Goal: Task Accomplishment & Management: Complete application form

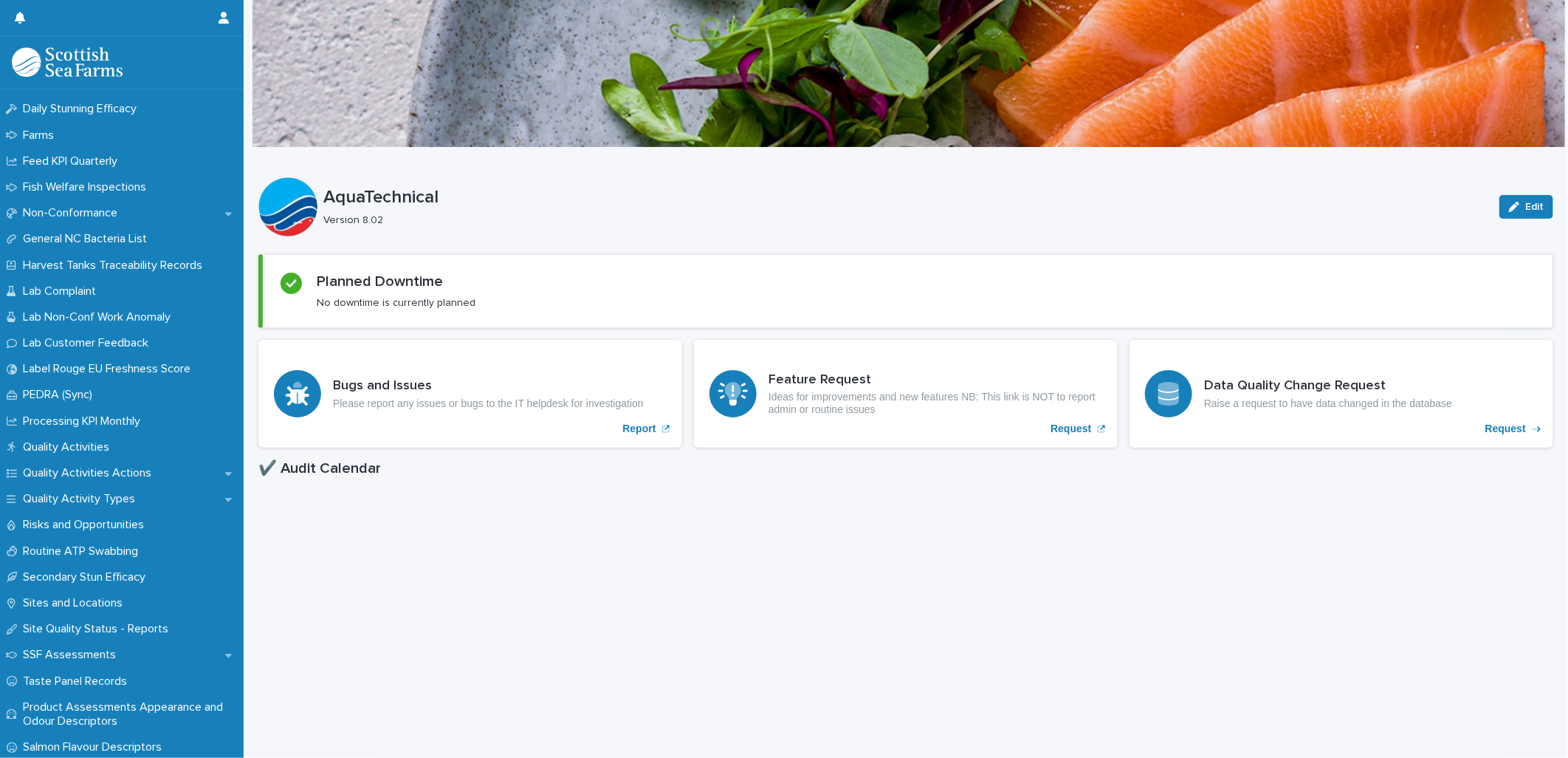
scroll to position [984, 0]
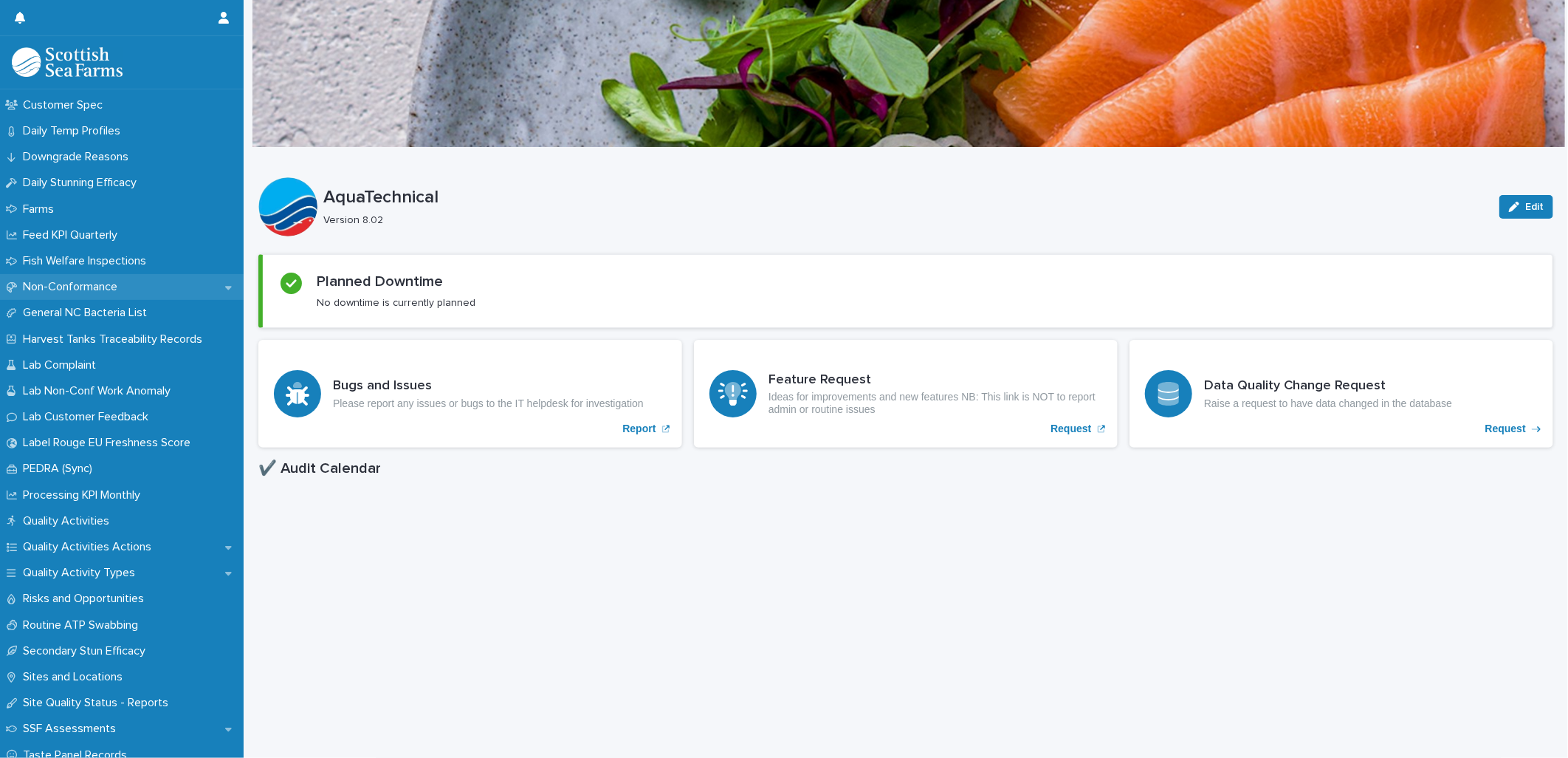
click at [100, 281] on p "Non-Conformance" at bounding box center [72, 286] width 112 height 14
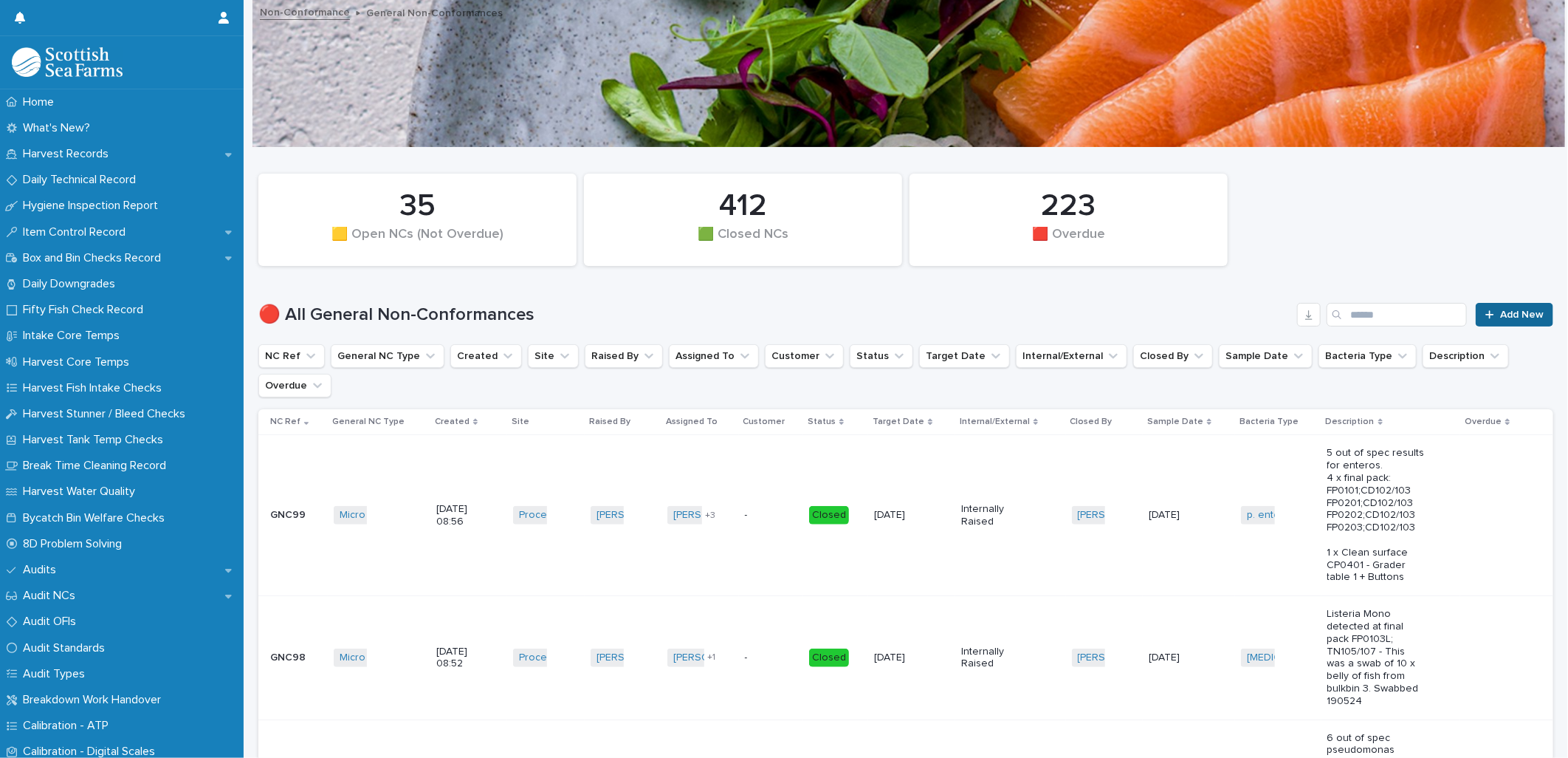
click at [1504, 312] on span "Add New" at bounding box center [1521, 314] width 44 height 10
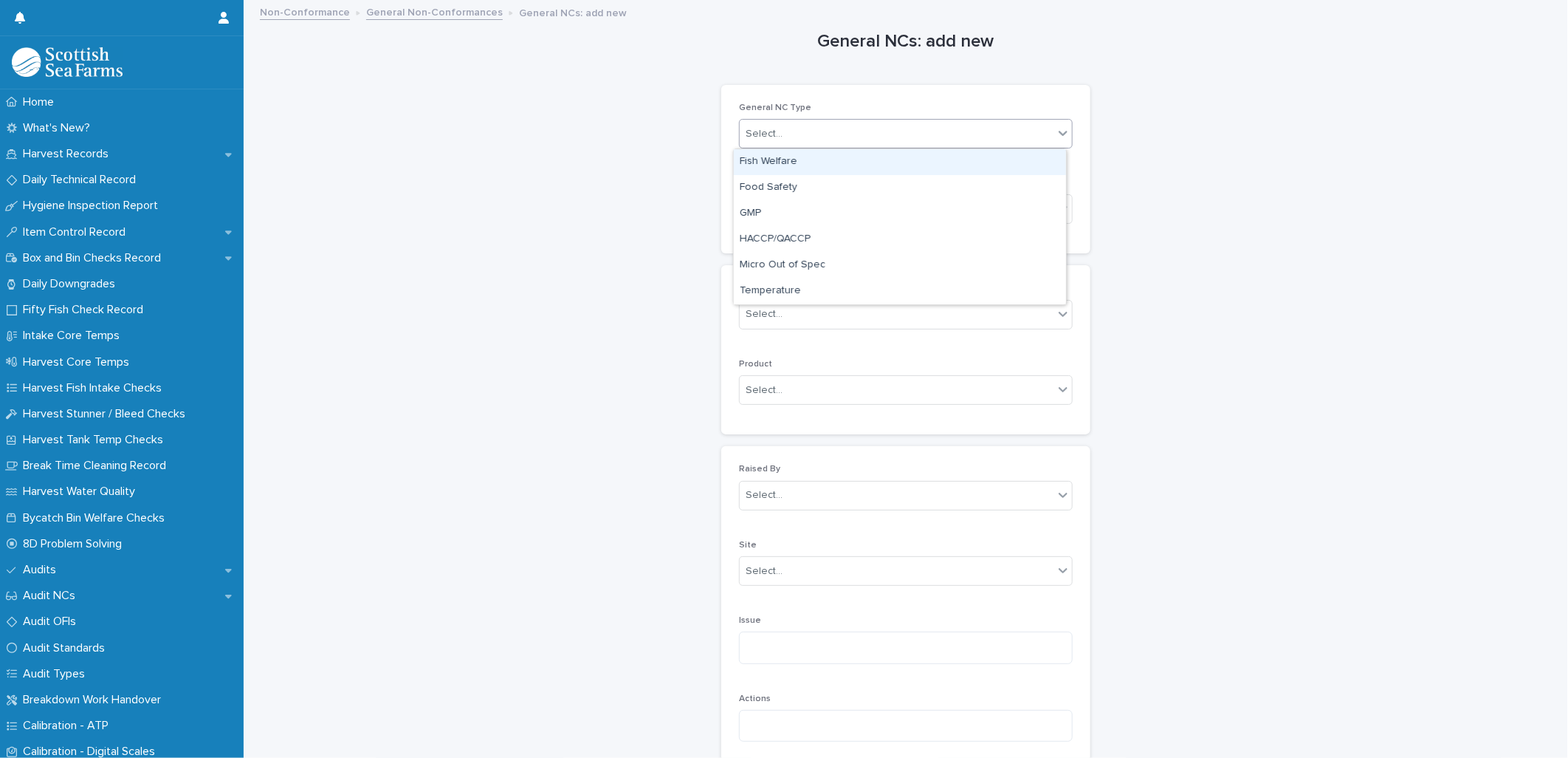
click at [851, 124] on div "Select..." at bounding box center [896, 134] width 314 height 25
click at [946, 216] on div "Select..." at bounding box center [896, 209] width 314 height 25
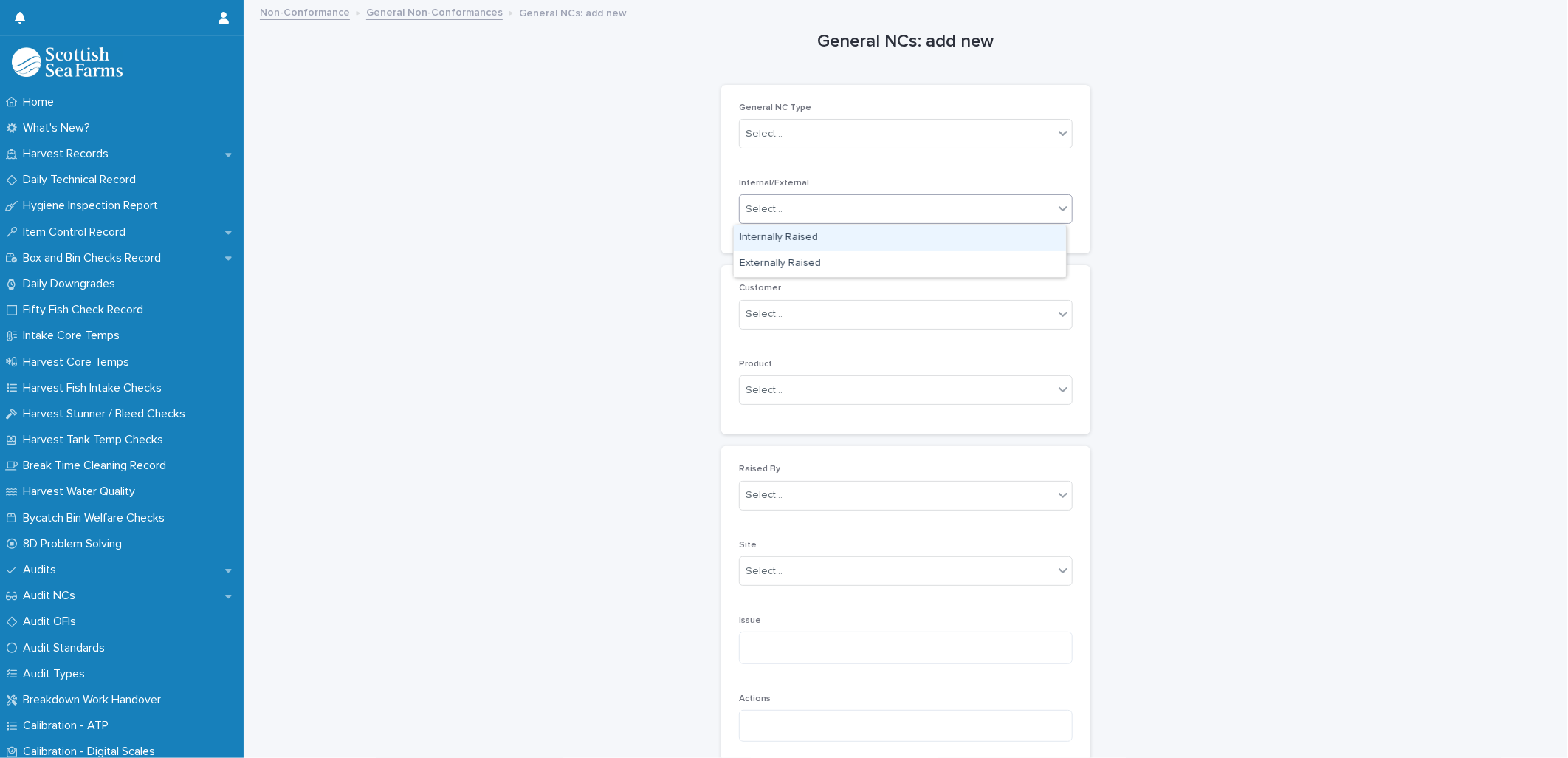
click at [921, 239] on div "Internally Raised" at bounding box center [899, 238] width 332 height 26
click at [905, 318] on div "Select..." at bounding box center [896, 314] width 314 height 25
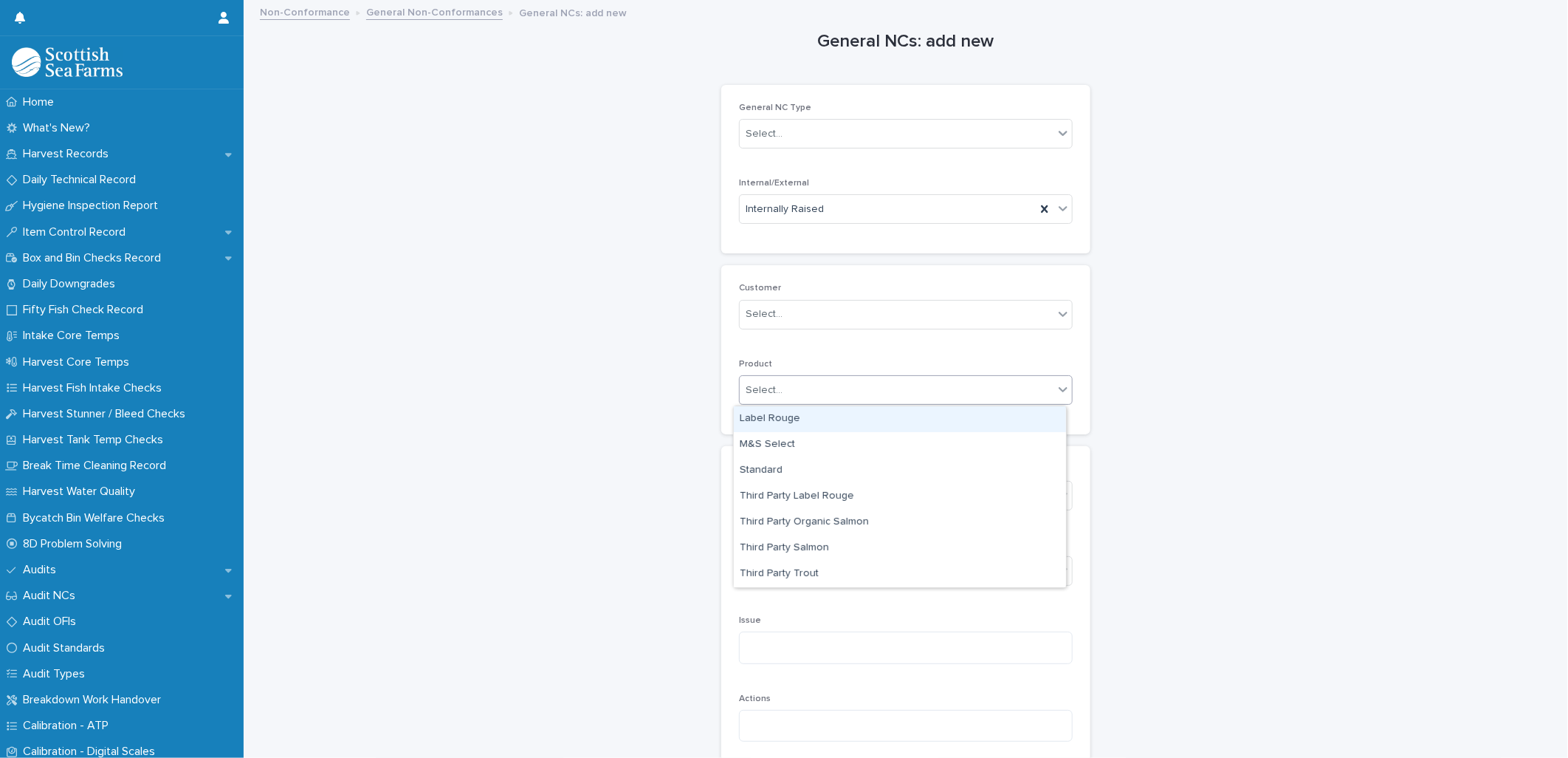
click at [854, 387] on div "Select..." at bounding box center [896, 390] width 314 height 25
click at [851, 443] on div "M&S Select" at bounding box center [899, 445] width 332 height 26
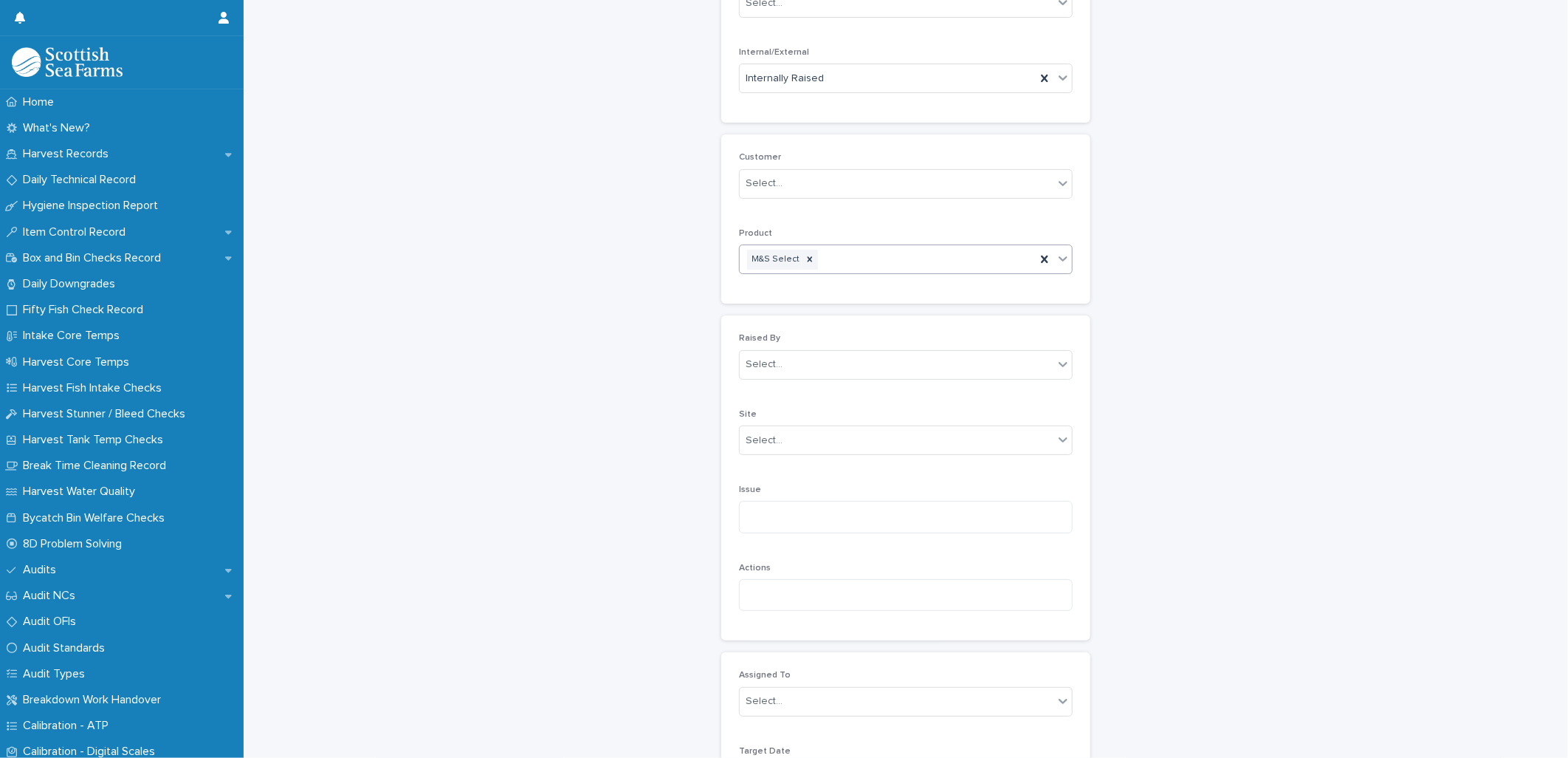
scroll to position [163, 0]
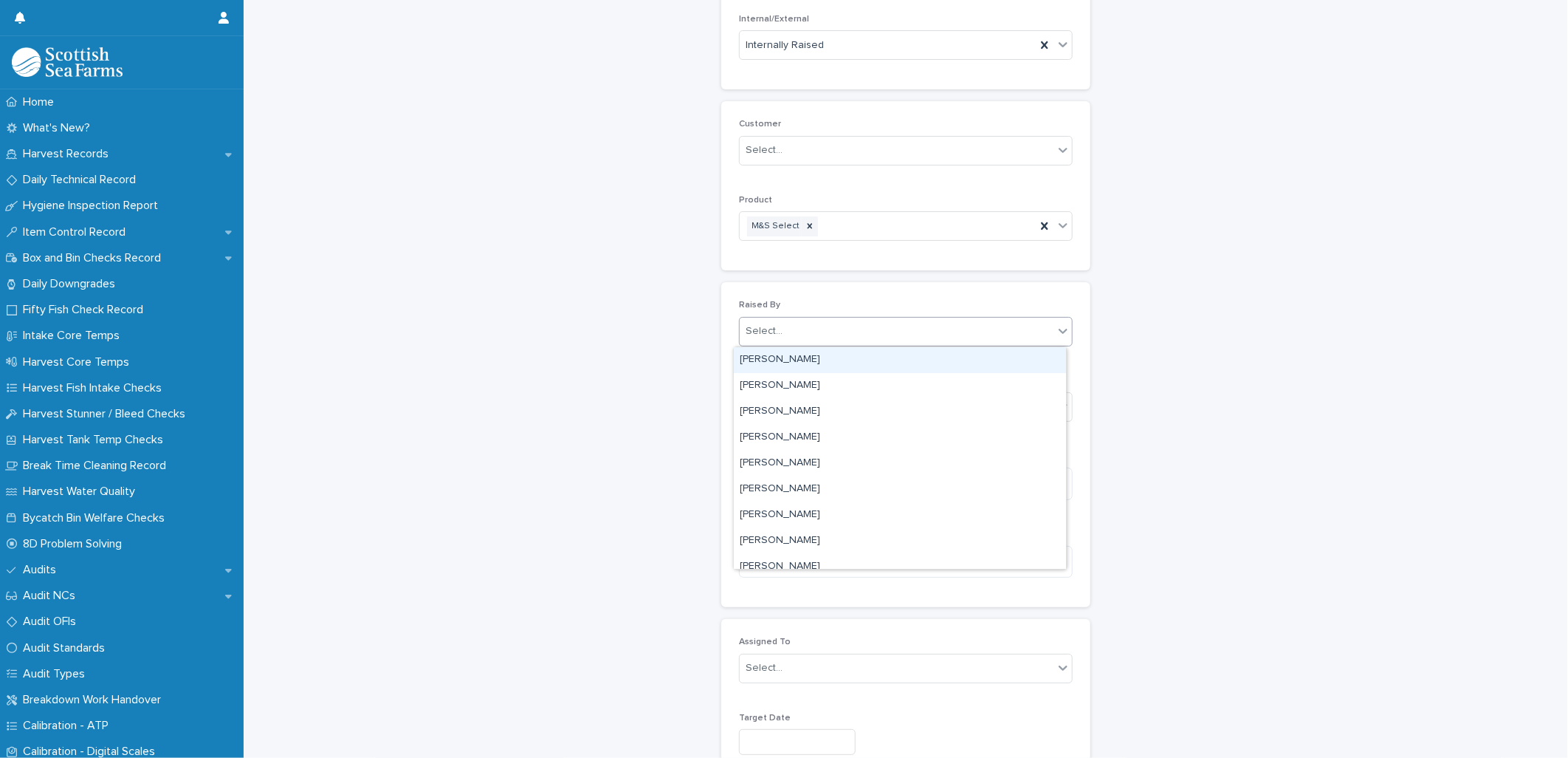
click at [855, 317] on div "Select..." at bounding box center [905, 332] width 334 height 30
click at [886, 317] on div "Select..." at bounding box center [905, 332] width 334 height 30
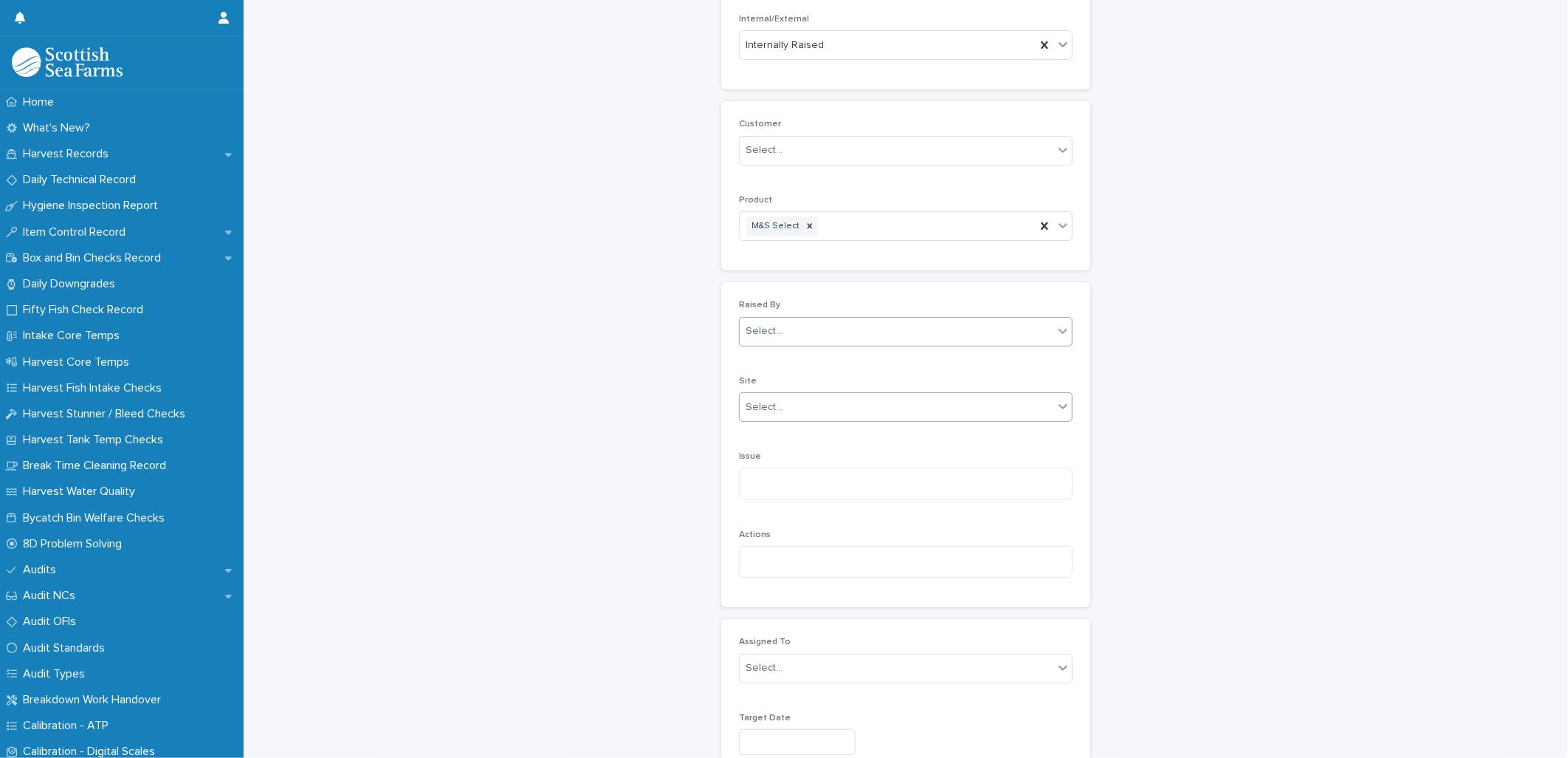
click at [860, 404] on div "Select..." at bounding box center [896, 407] width 314 height 25
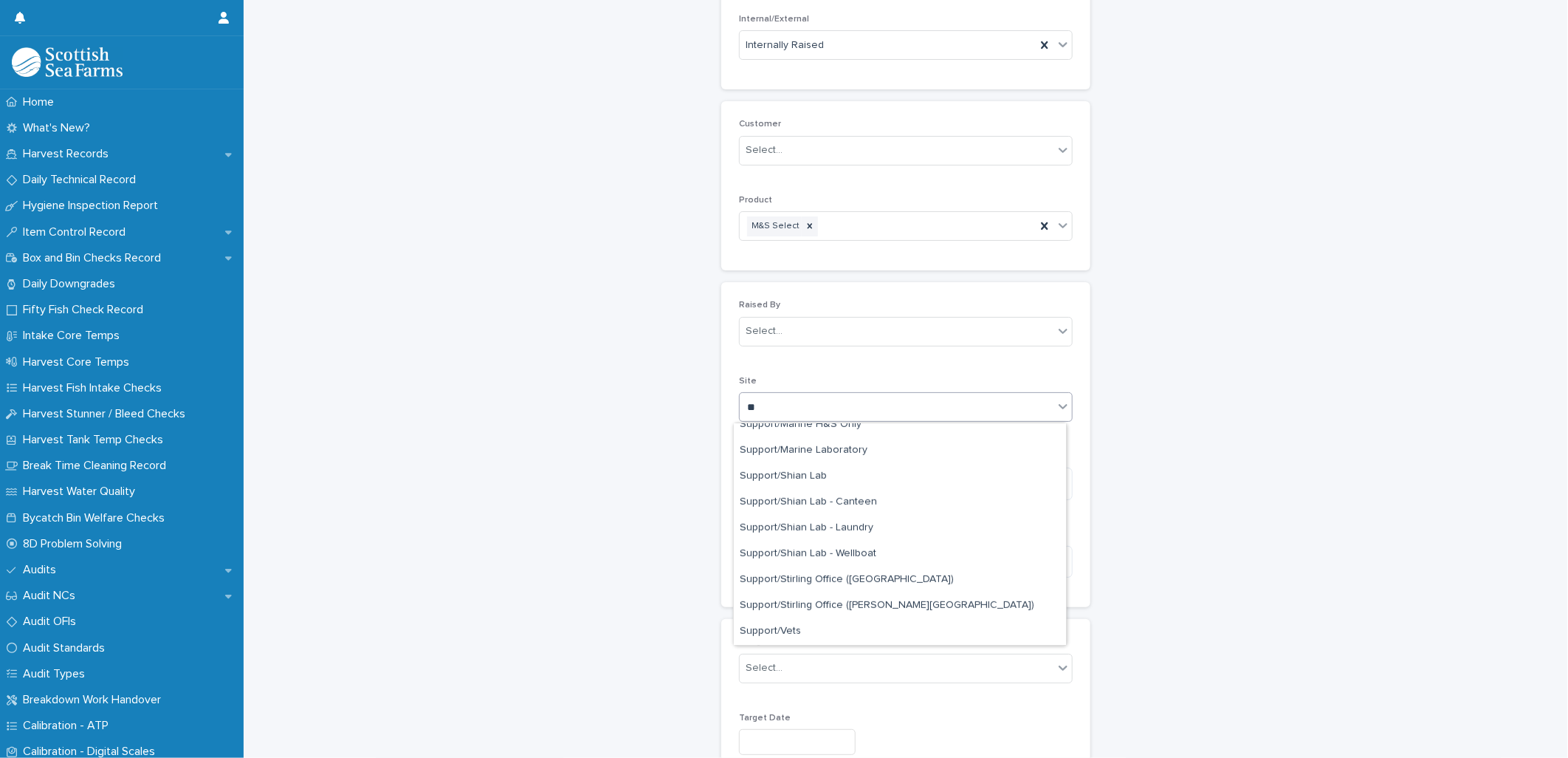
scroll to position [0, 0]
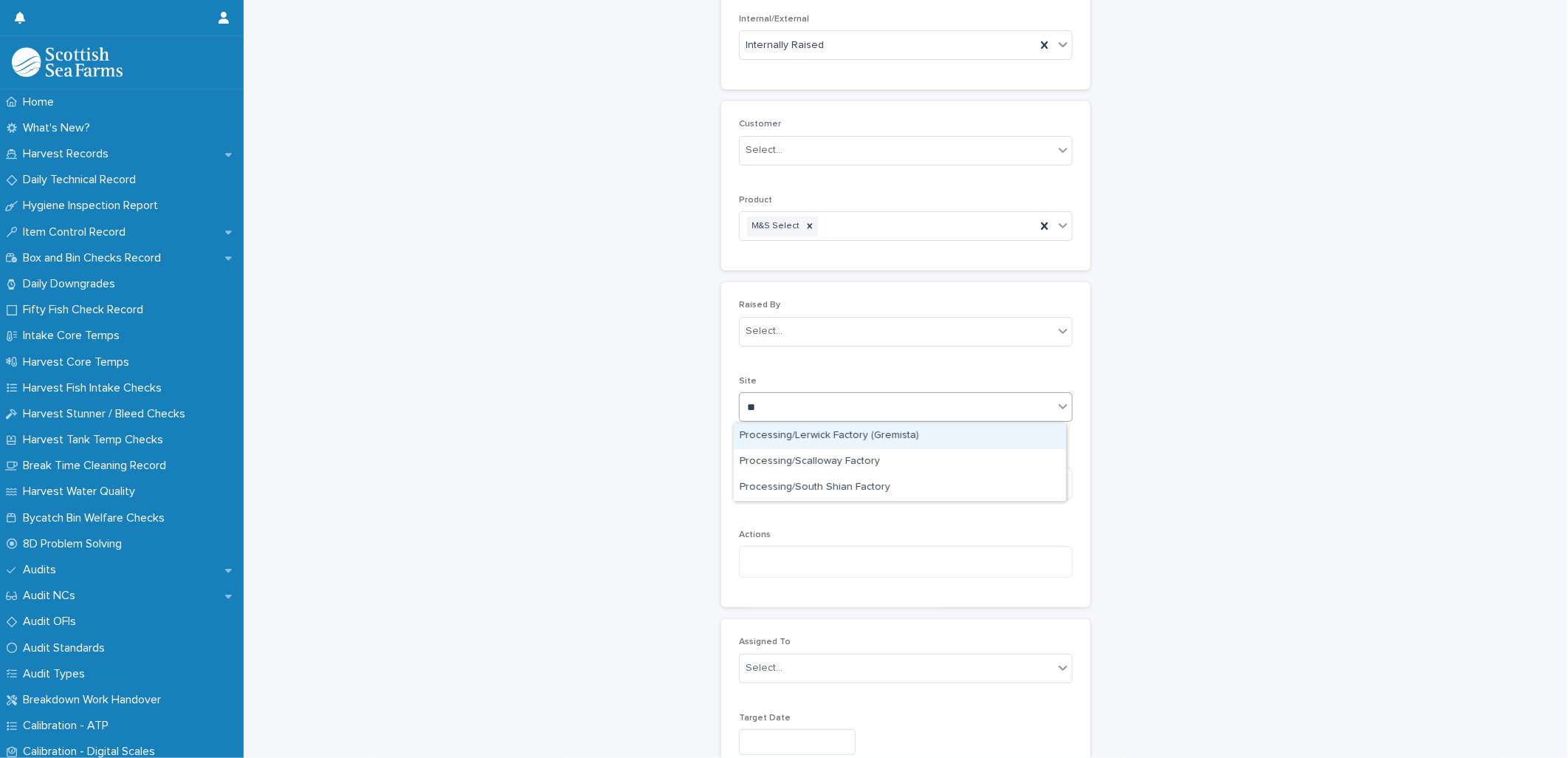
type input "***"
click at [932, 488] on div "Processing/South Shian Factory" at bounding box center [899, 487] width 332 height 26
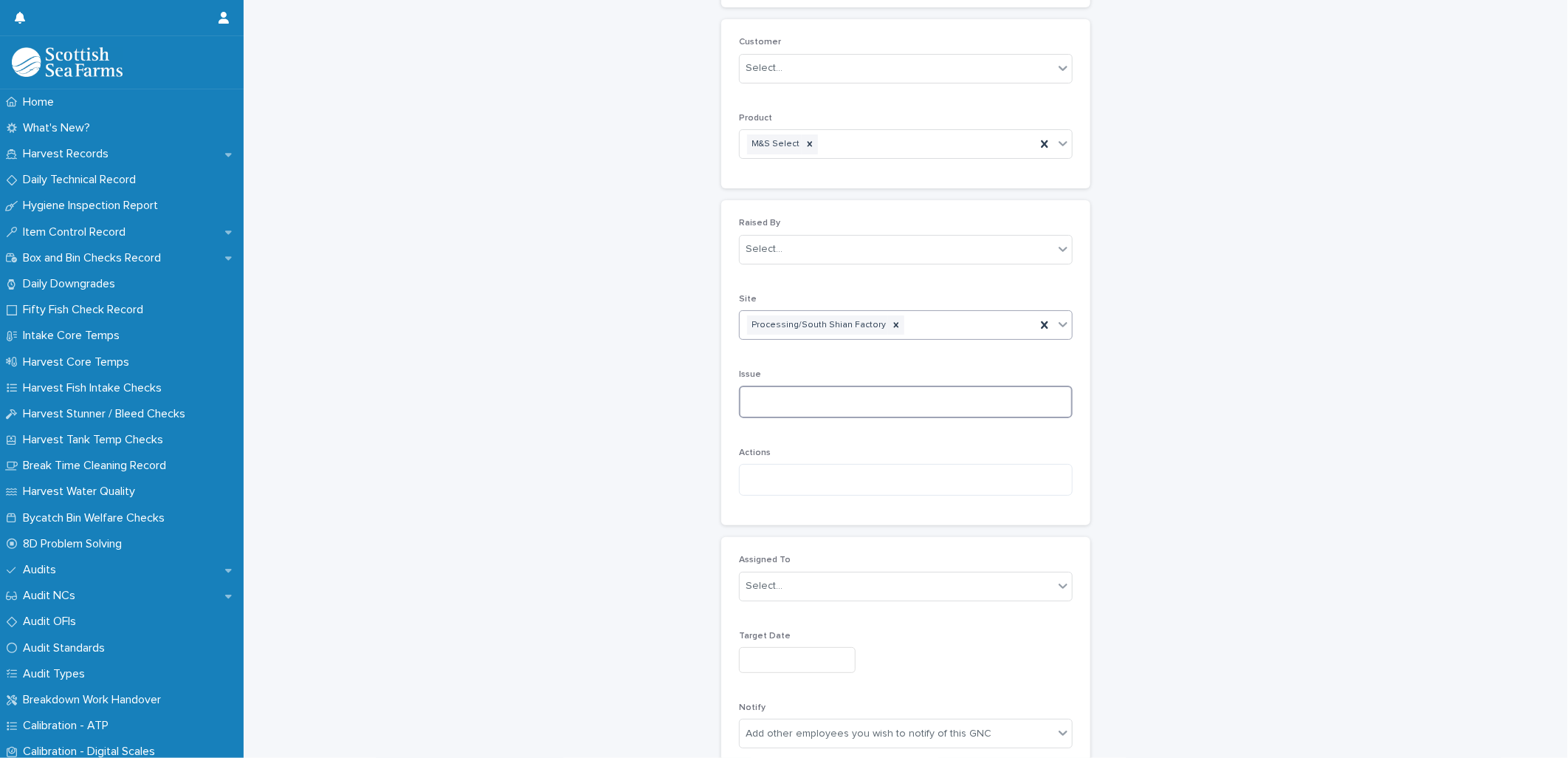
click at [833, 416] on textarea at bounding box center [905, 401] width 334 height 32
drag, startPoint x: 816, startPoint y: 407, endPoint x: 1019, endPoint y: 416, distance: 203.2
click at [1019, 416] on textarea at bounding box center [905, 401] width 334 height 32
click at [836, 488] on textarea at bounding box center [905, 480] width 334 height 32
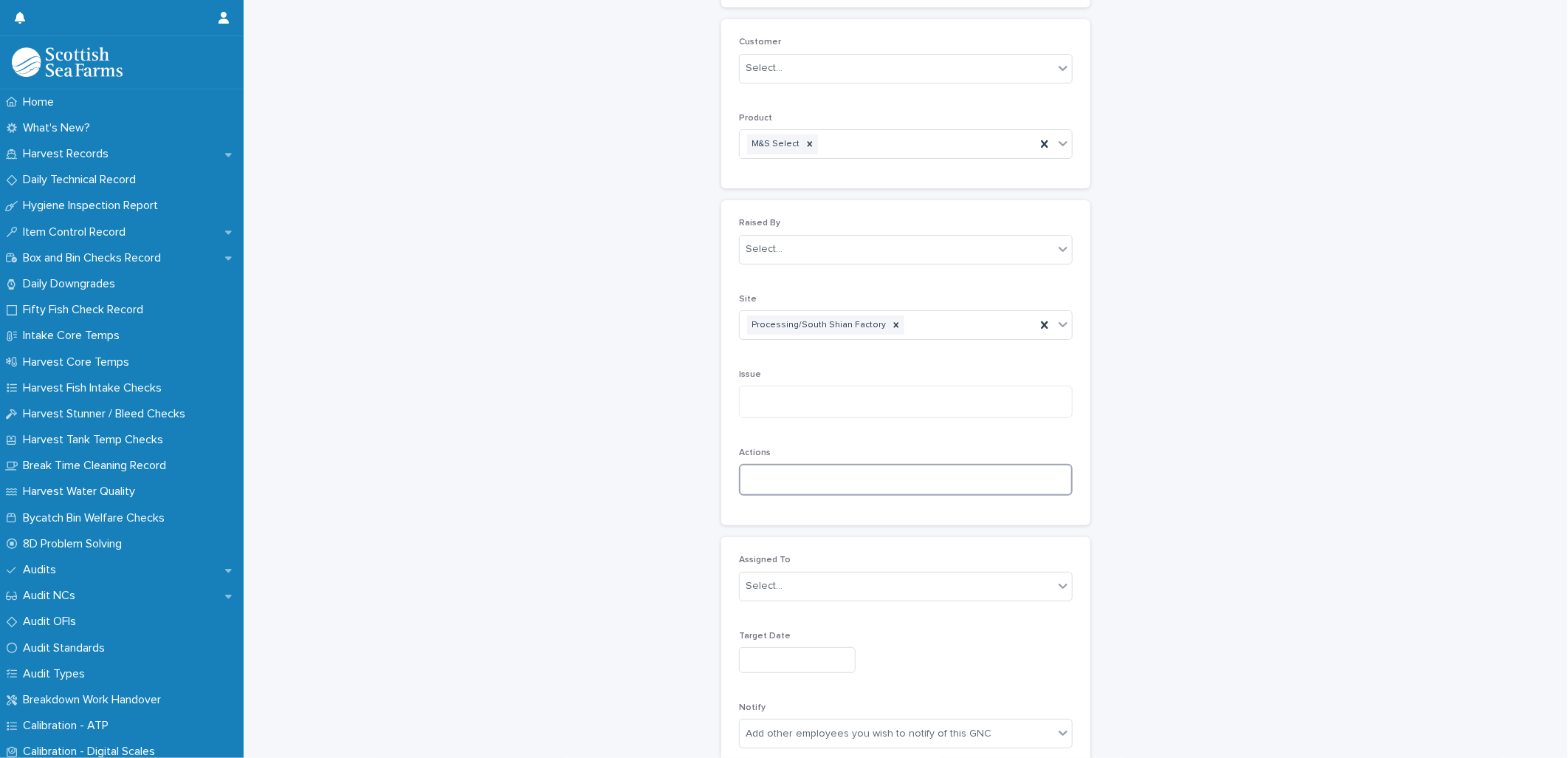
drag, startPoint x: 813, startPoint y: 480, endPoint x: 880, endPoint y: 480, distance: 67.0
click at [880, 480] on textarea at bounding box center [905, 480] width 334 height 32
click at [855, 584] on div "Select..." at bounding box center [896, 586] width 314 height 25
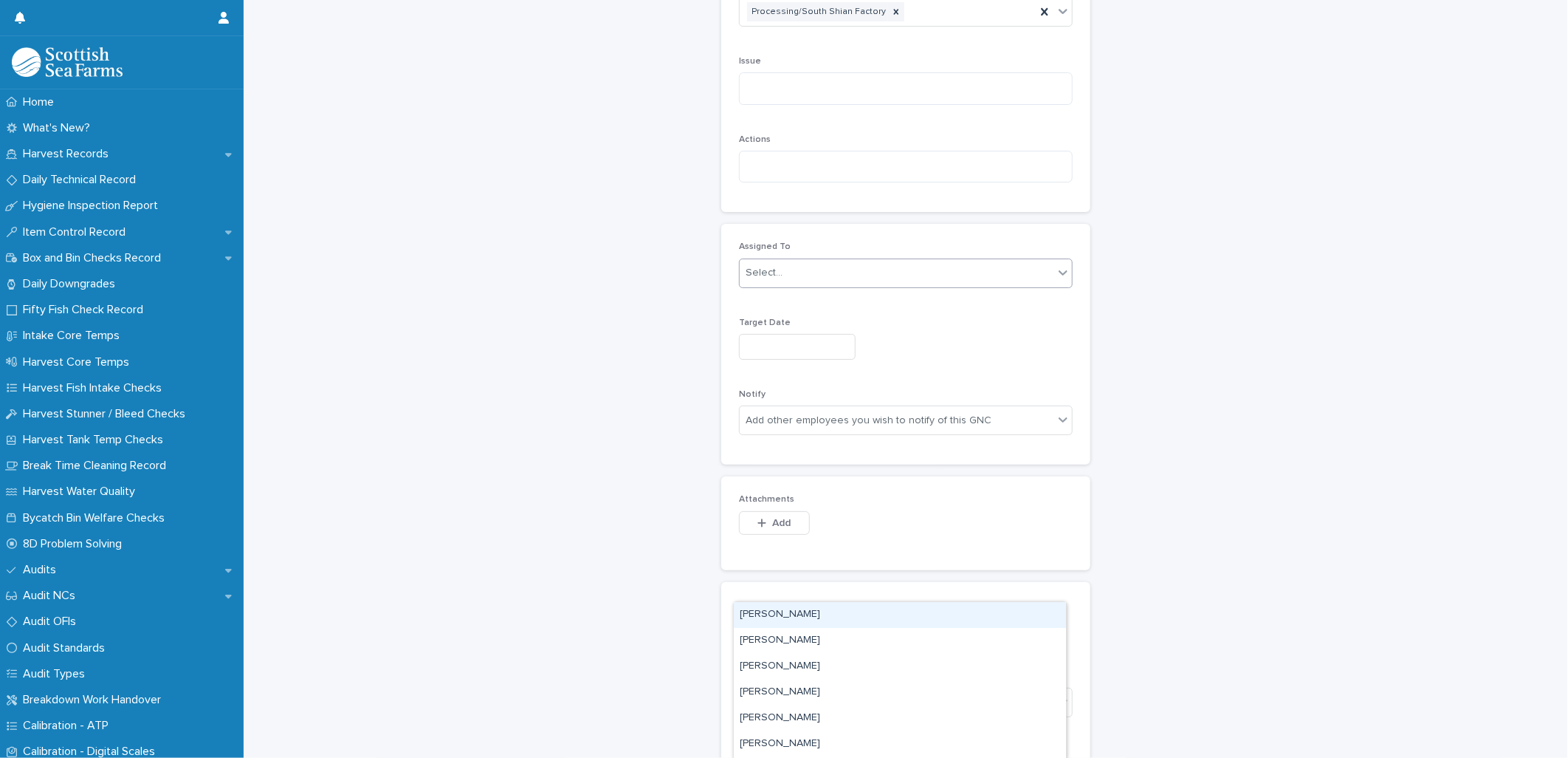
scroll to position [656, 0]
click at [810, 248] on input "text" at bounding box center [797, 250] width 117 height 26
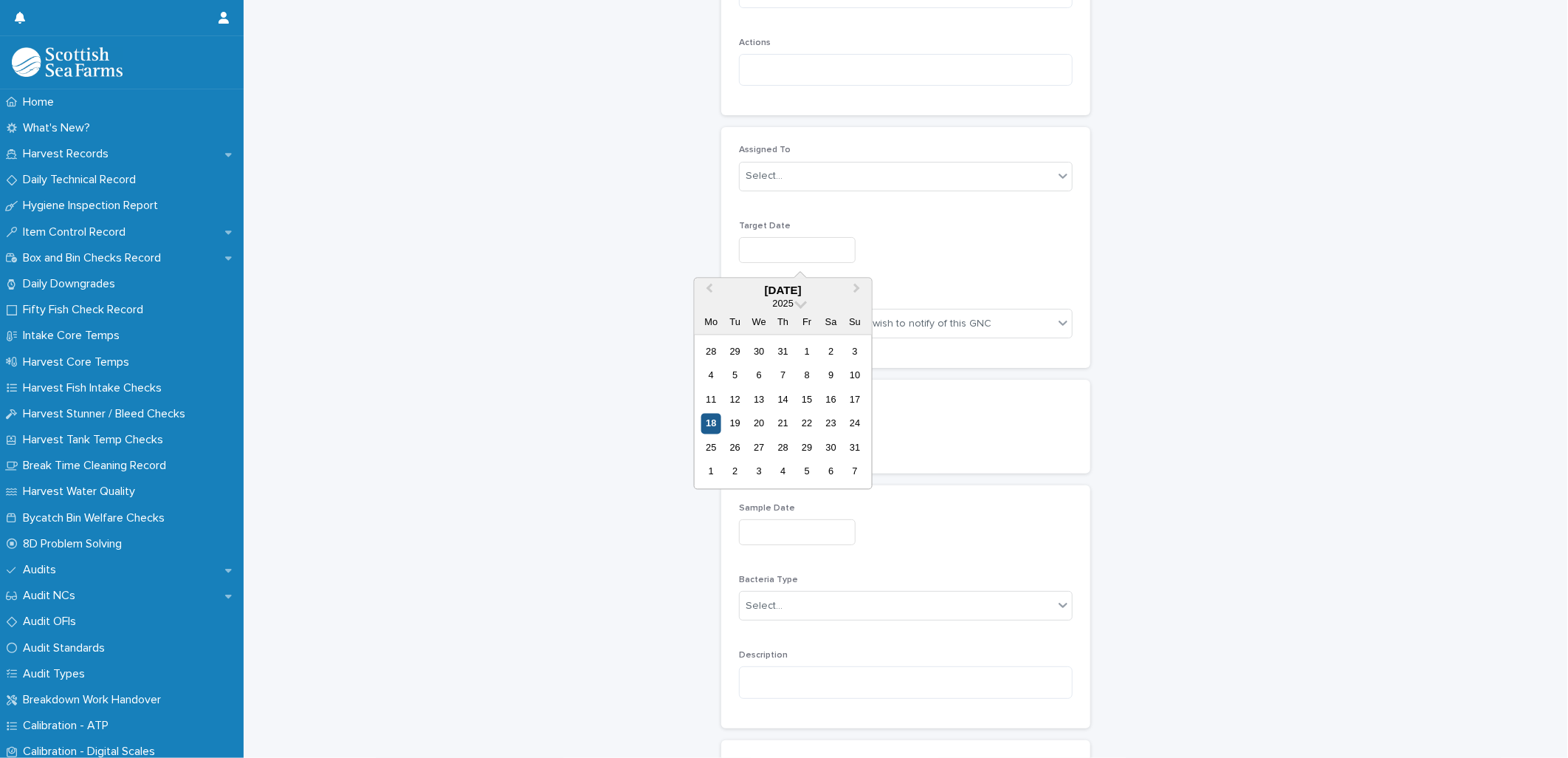
click at [714, 425] on div "18" at bounding box center [711, 423] width 20 height 20
type input "*********"
click at [800, 248] on input "*********" at bounding box center [797, 250] width 117 height 26
click at [857, 289] on span "Next Month" at bounding box center [857, 290] width 0 height 20
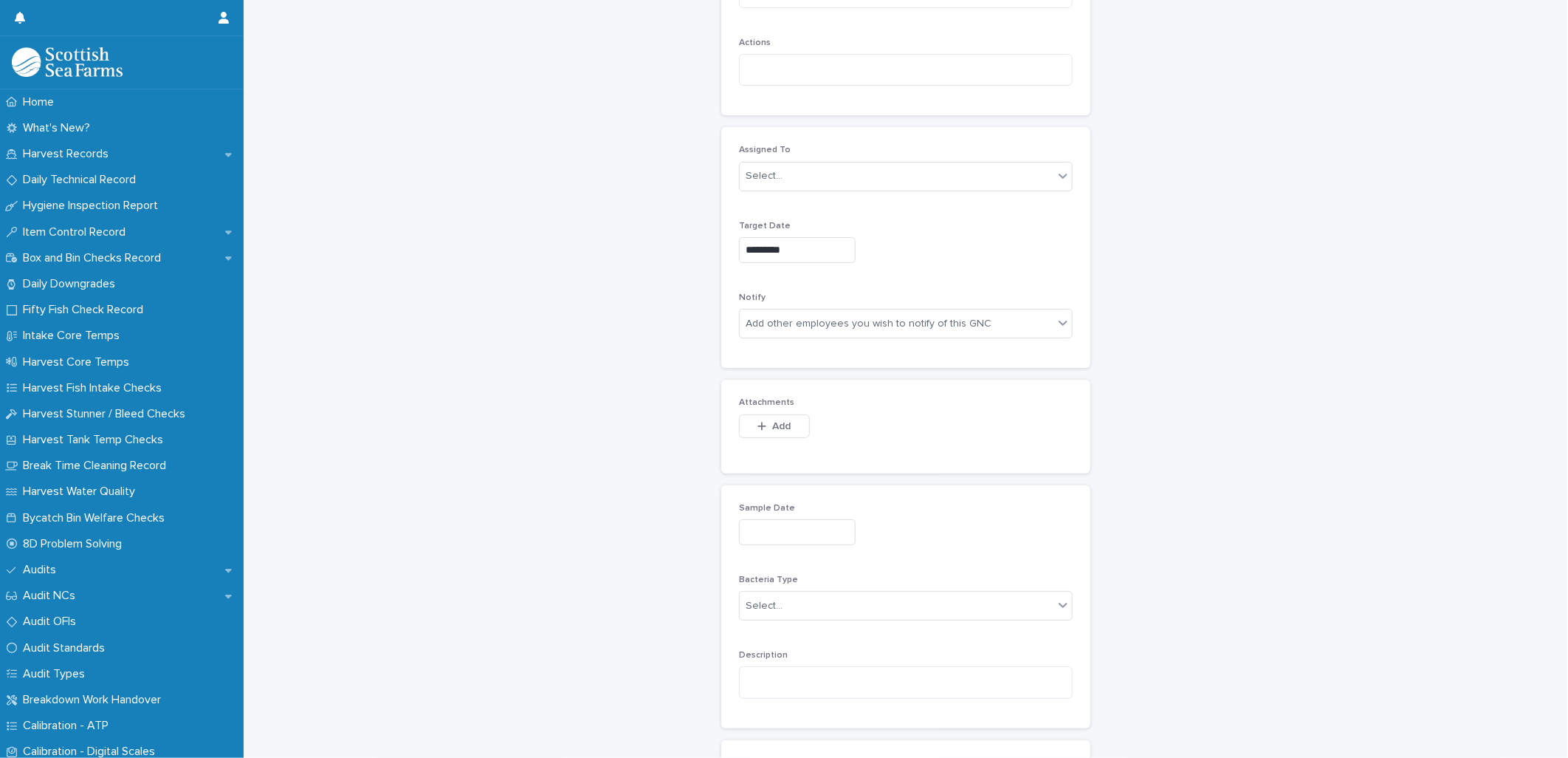
click at [932, 224] on p "Target Date" at bounding box center [905, 226] width 334 height 10
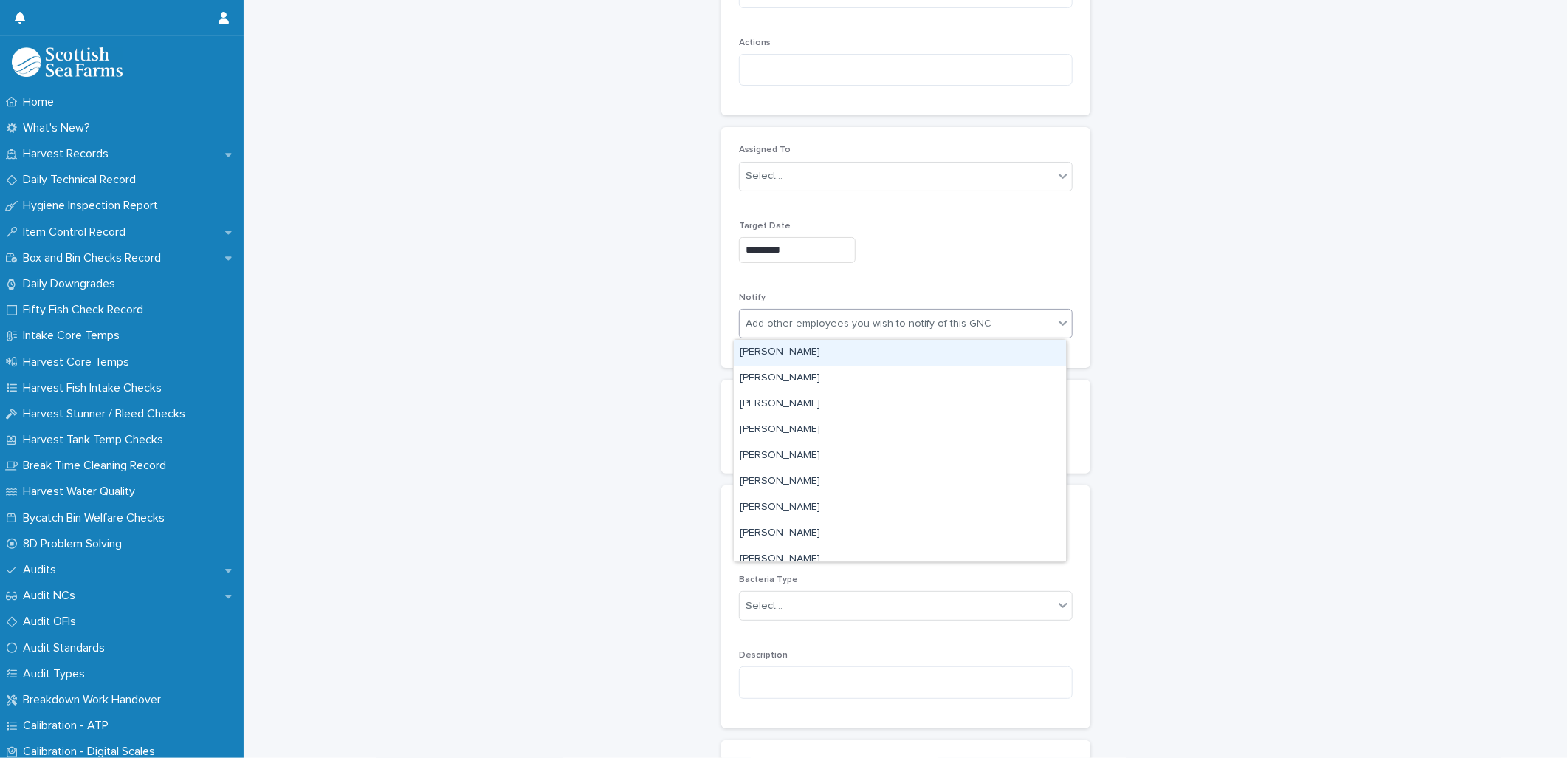
click at [885, 325] on div "Add other employees you wish to notify of this GNC" at bounding box center [869, 324] width 246 height 16
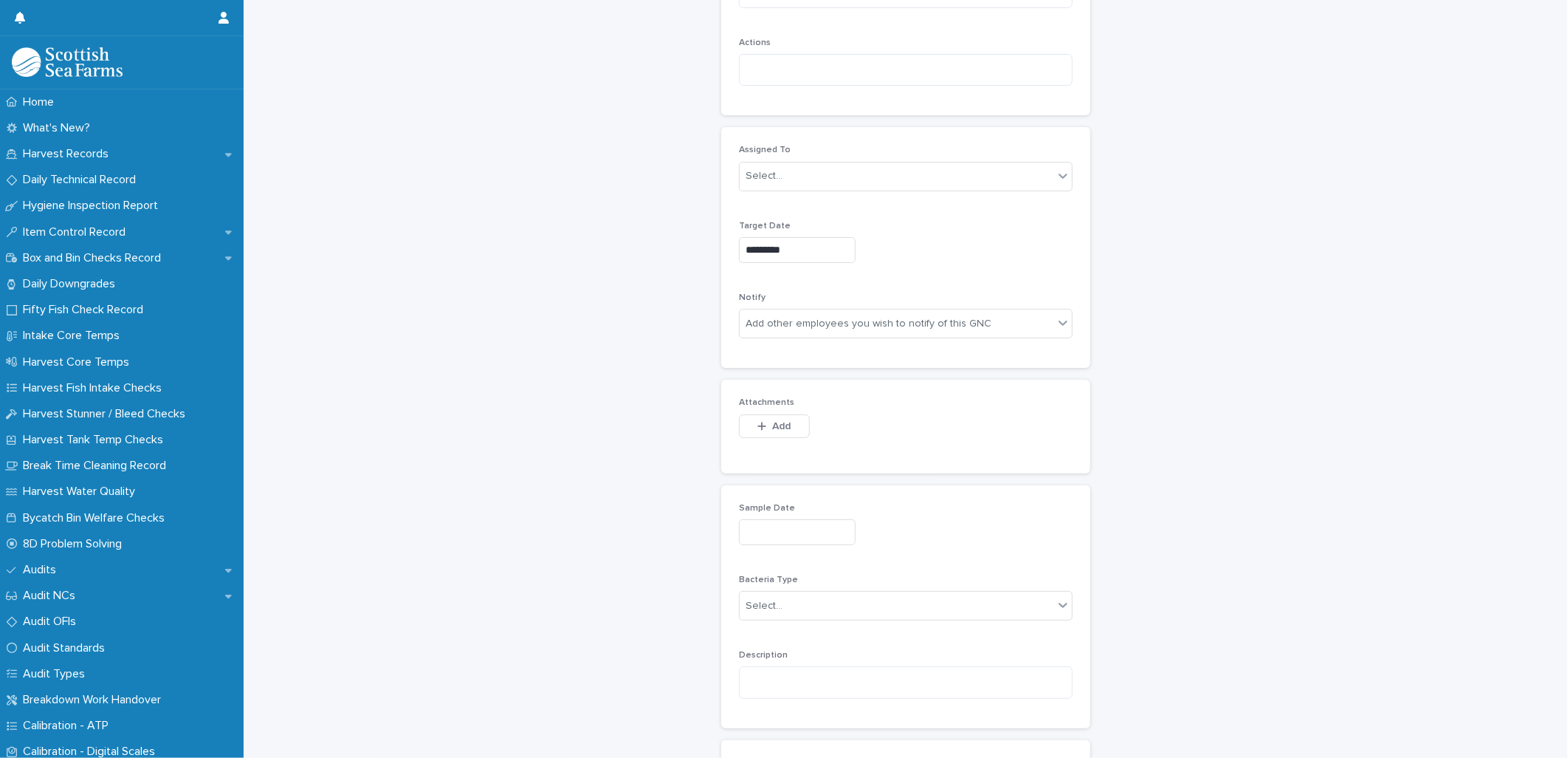
click at [1079, 247] on div "Assigned To Select... Target Date ********* Notify Add other employees you wish…" at bounding box center [905, 247] width 369 height 241
click at [762, 538] on input "text" at bounding box center [797, 532] width 117 height 26
click at [711, 434] on div "18" at bounding box center [711, 435] width 20 height 20
type input "*********"
click at [784, 675] on textarea at bounding box center [905, 682] width 334 height 32
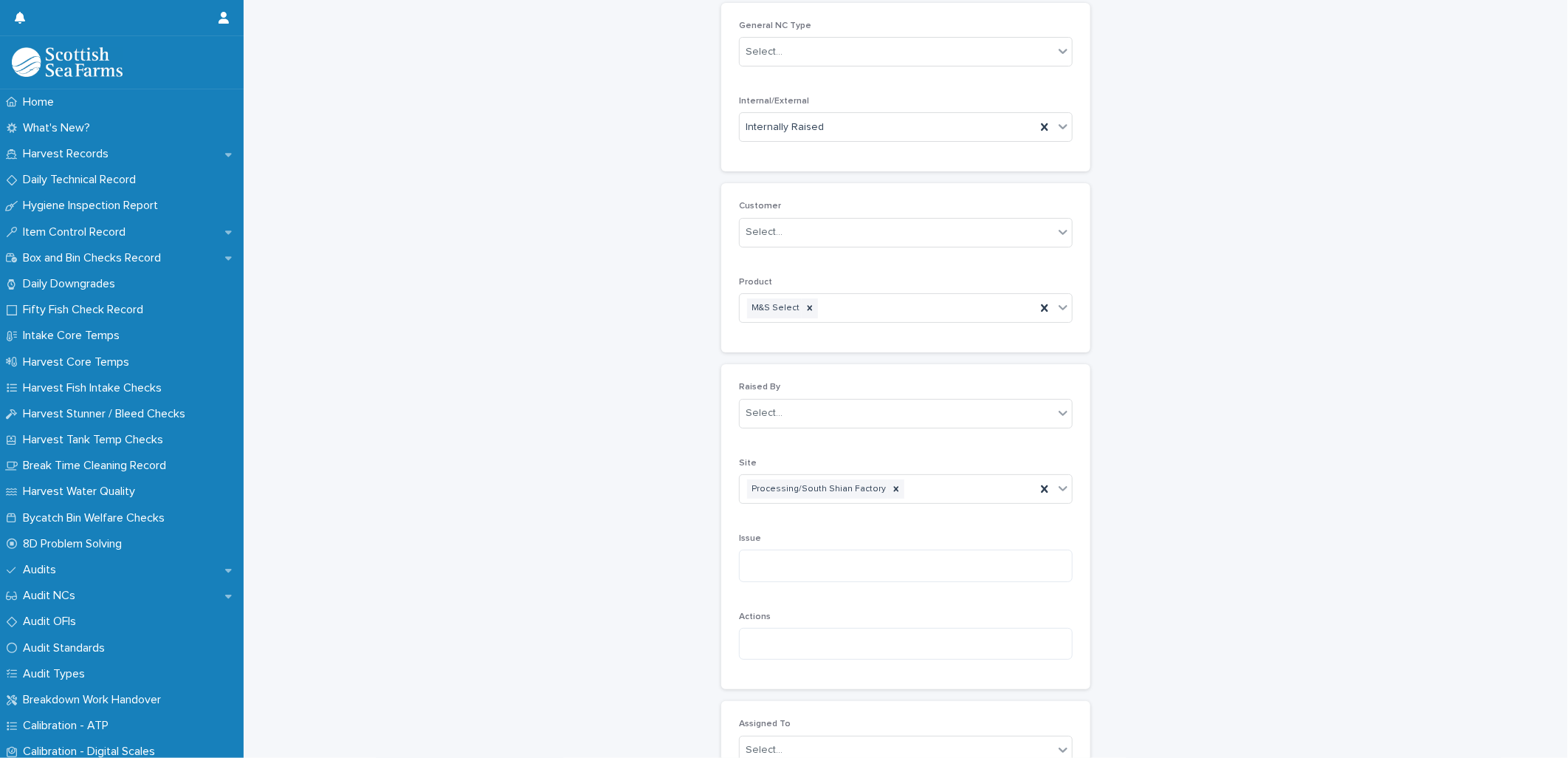
scroll to position [0, 0]
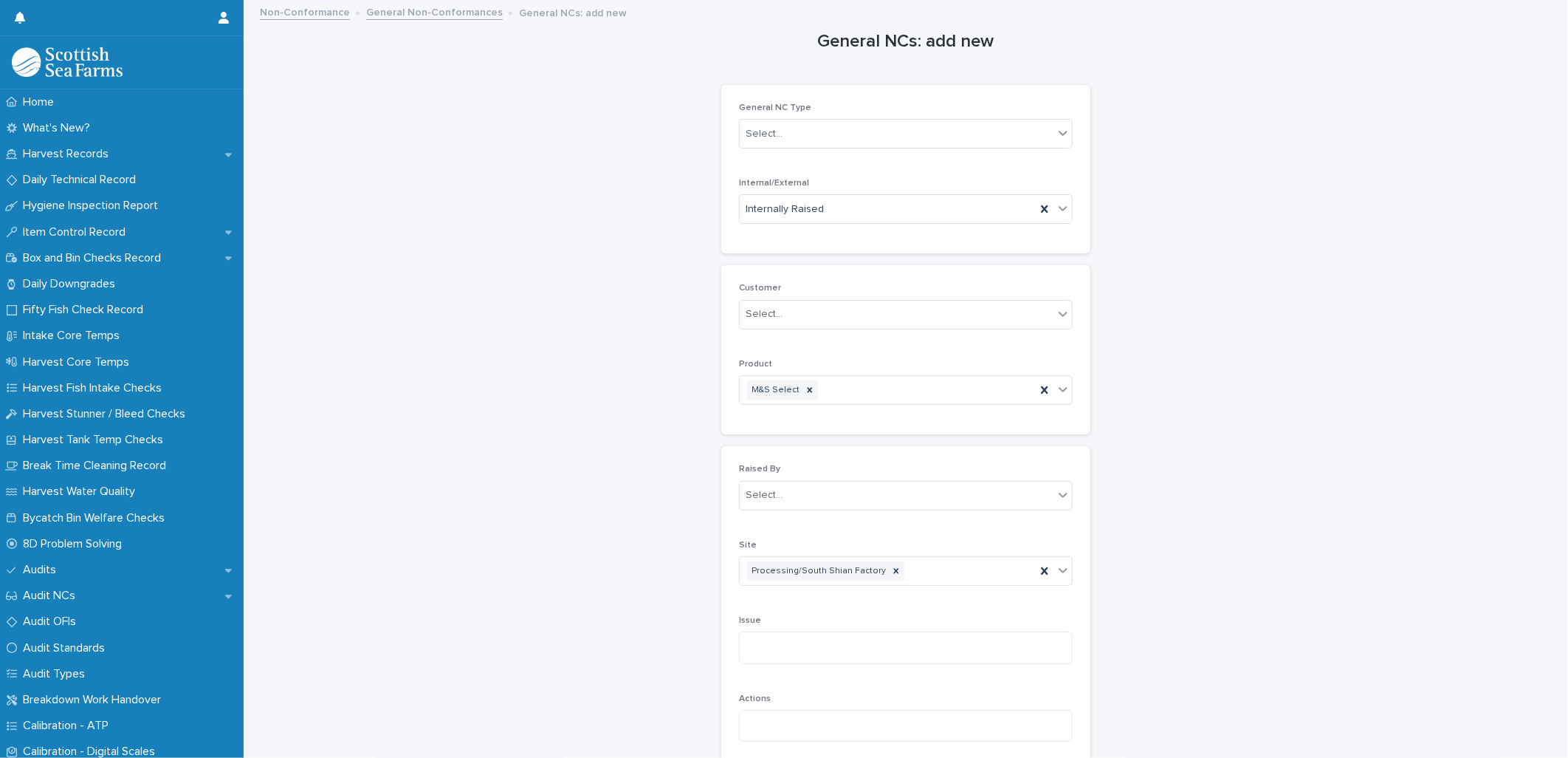
click at [419, 13] on link "General Non-Conformances" at bounding box center [435, 11] width 137 height 17
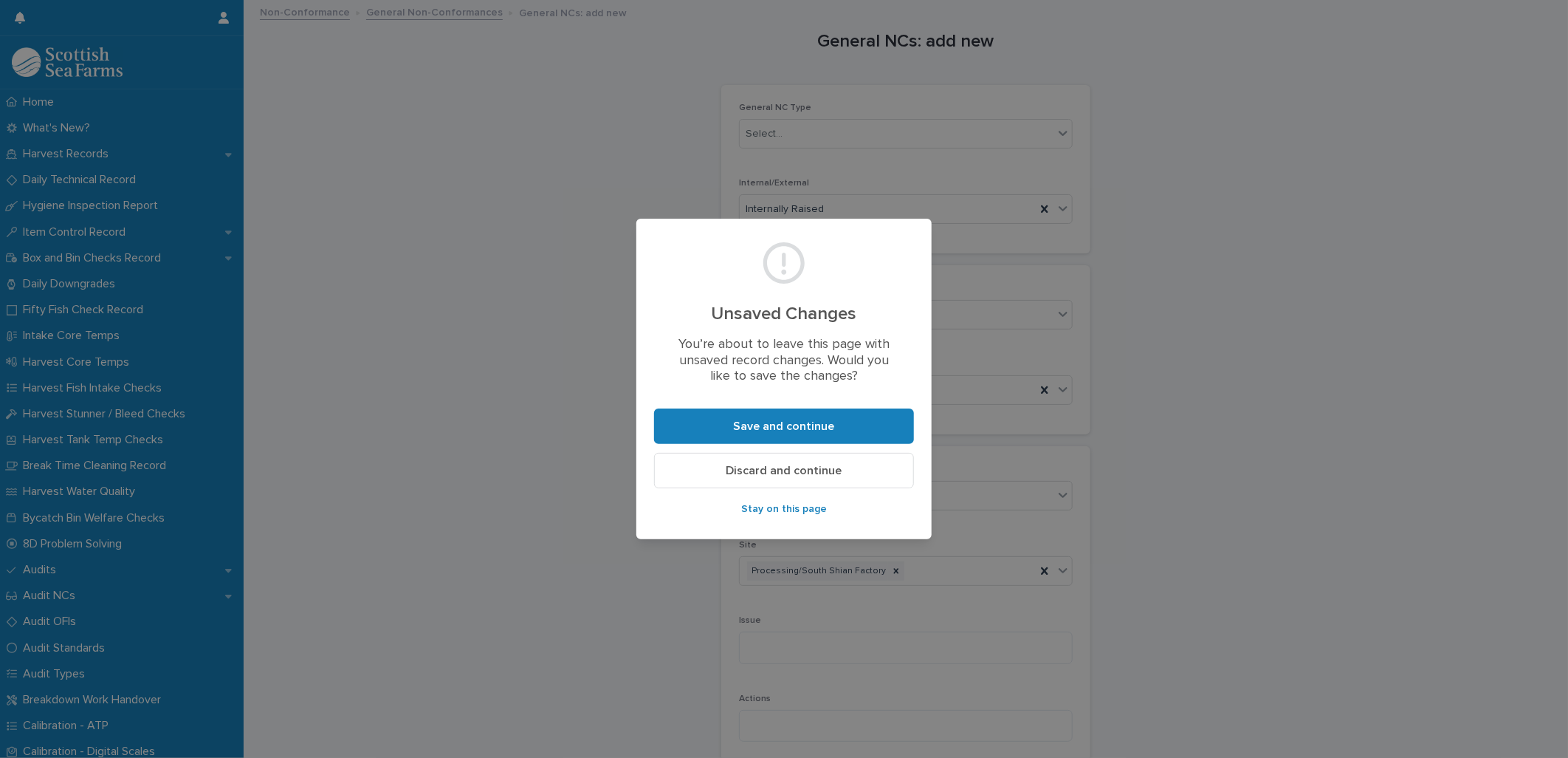
click at [786, 472] on span "Discard and continue" at bounding box center [784, 471] width 116 height 12
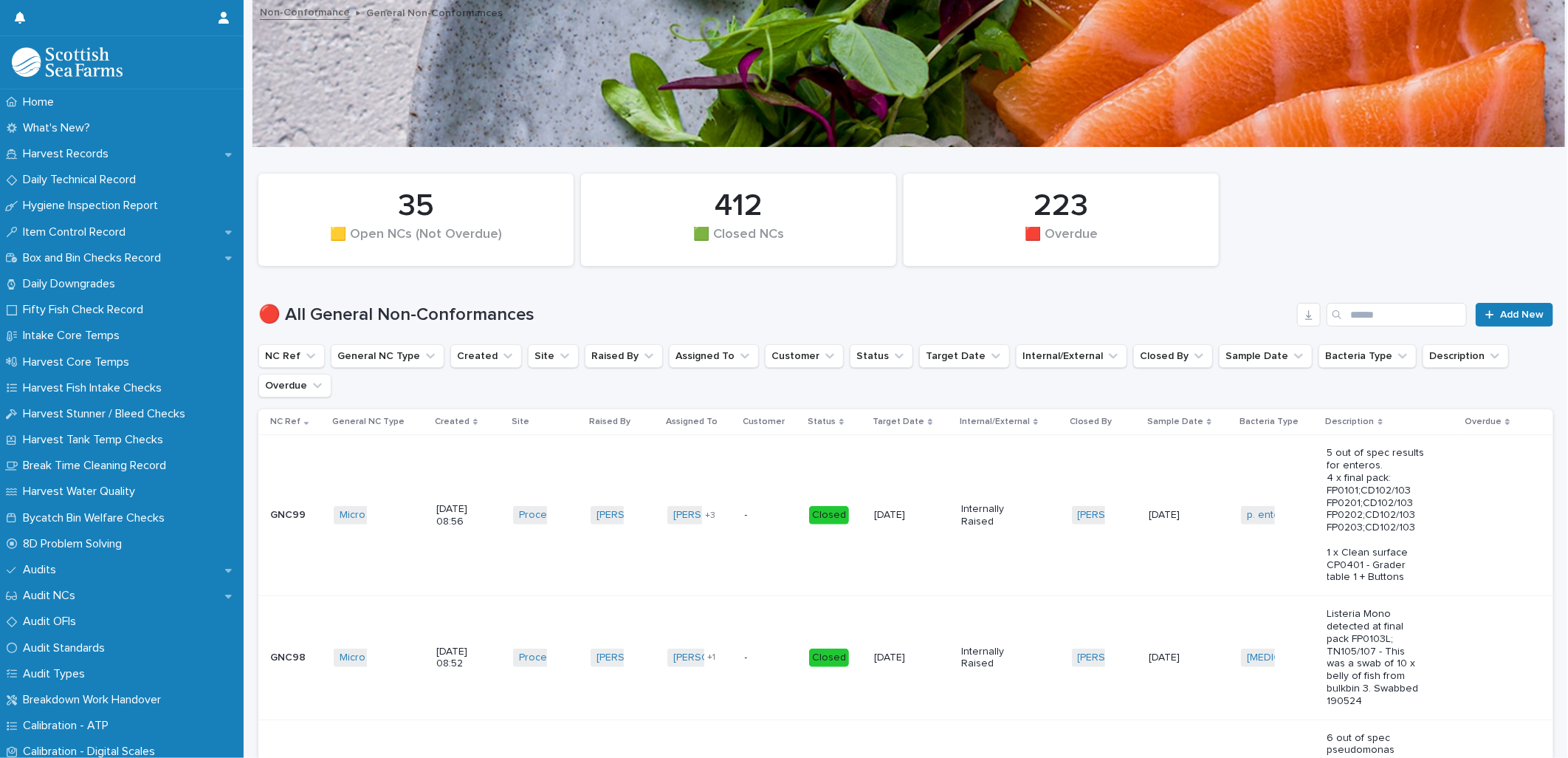
click at [463, 430] on div "Created" at bounding box center [469, 421] width 68 height 16
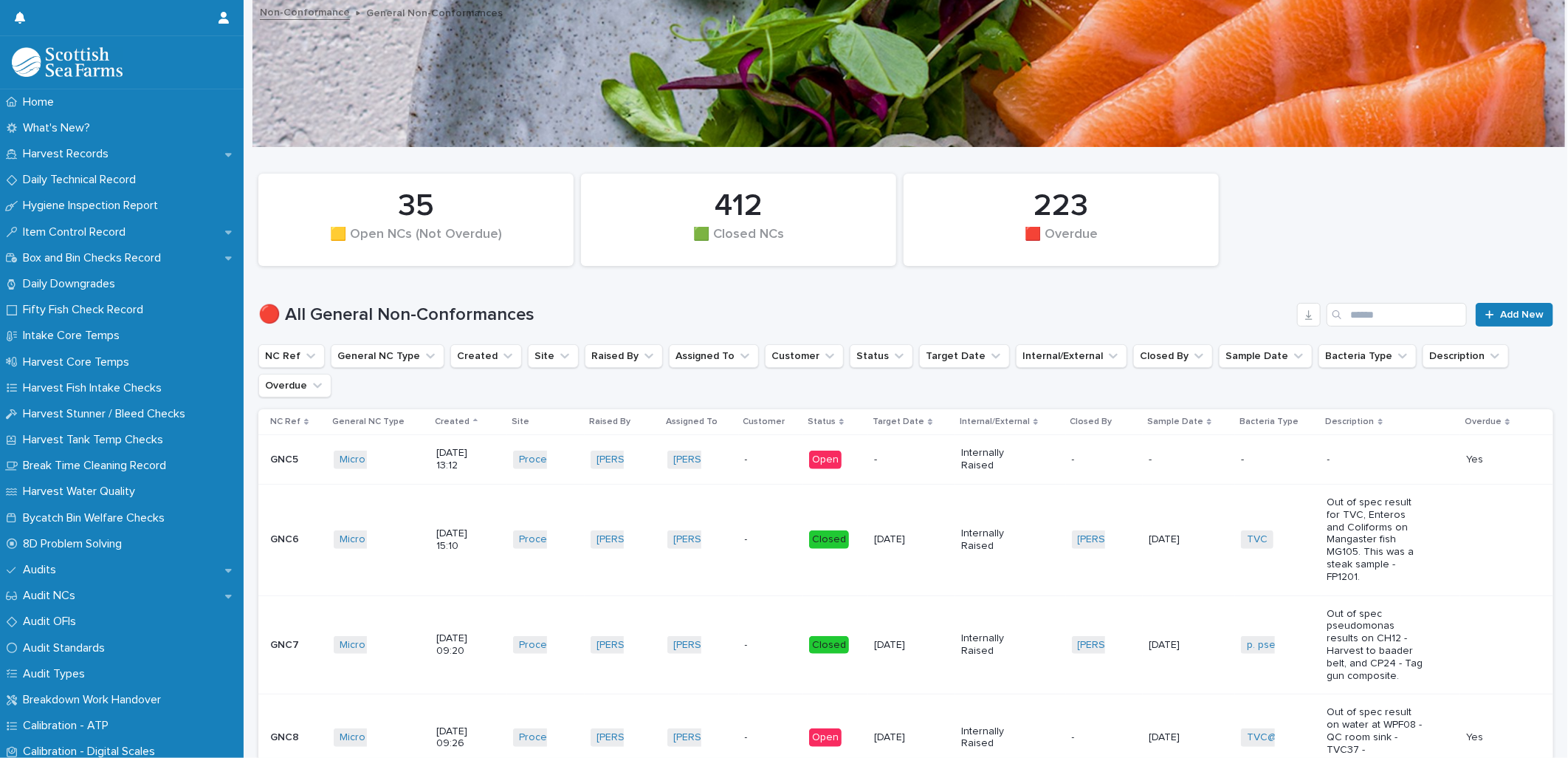
click at [460, 419] on p "Created" at bounding box center [452, 421] width 35 height 16
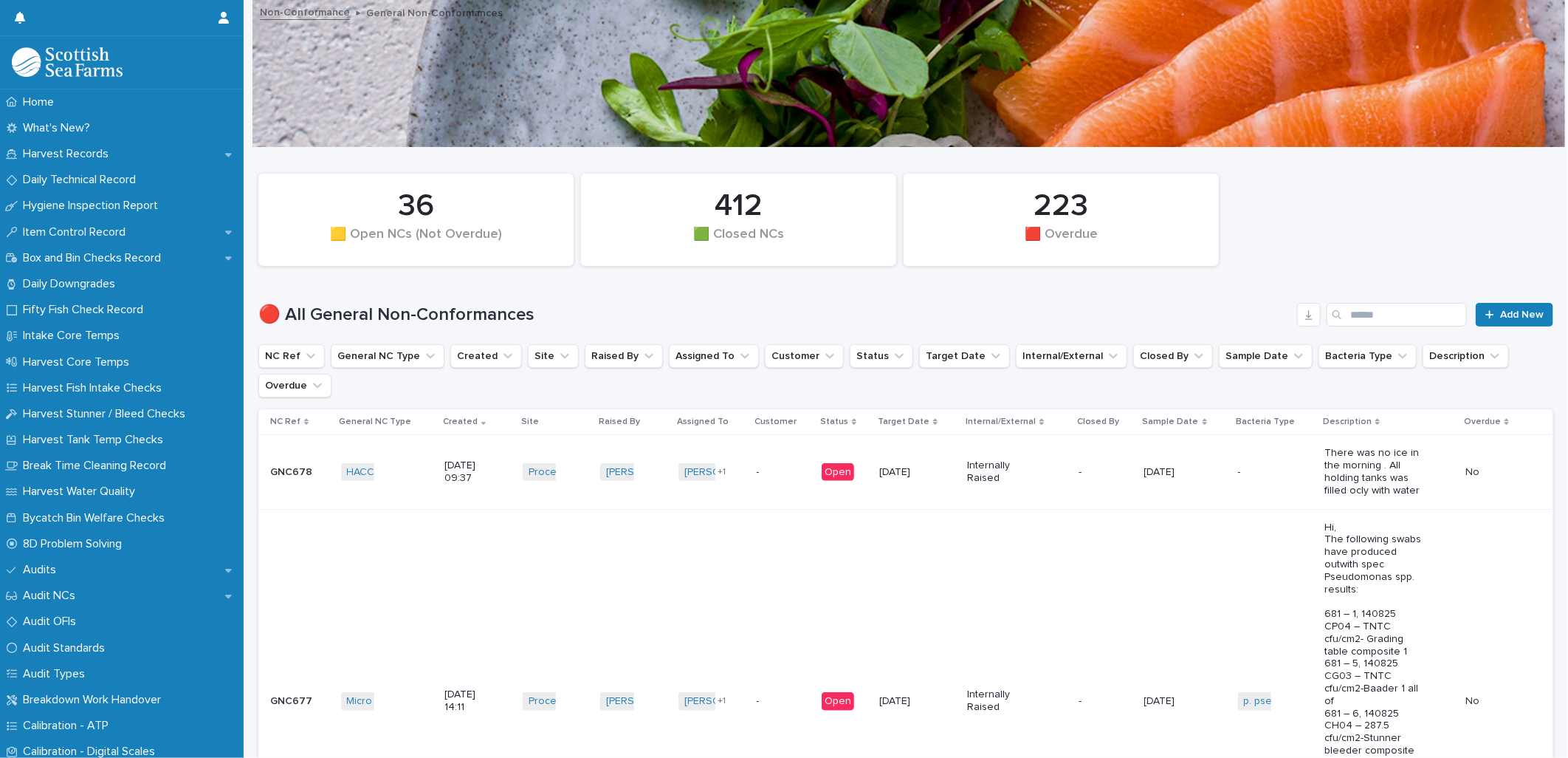
click at [1087, 483] on div "-" at bounding box center [1105, 472] width 53 height 25
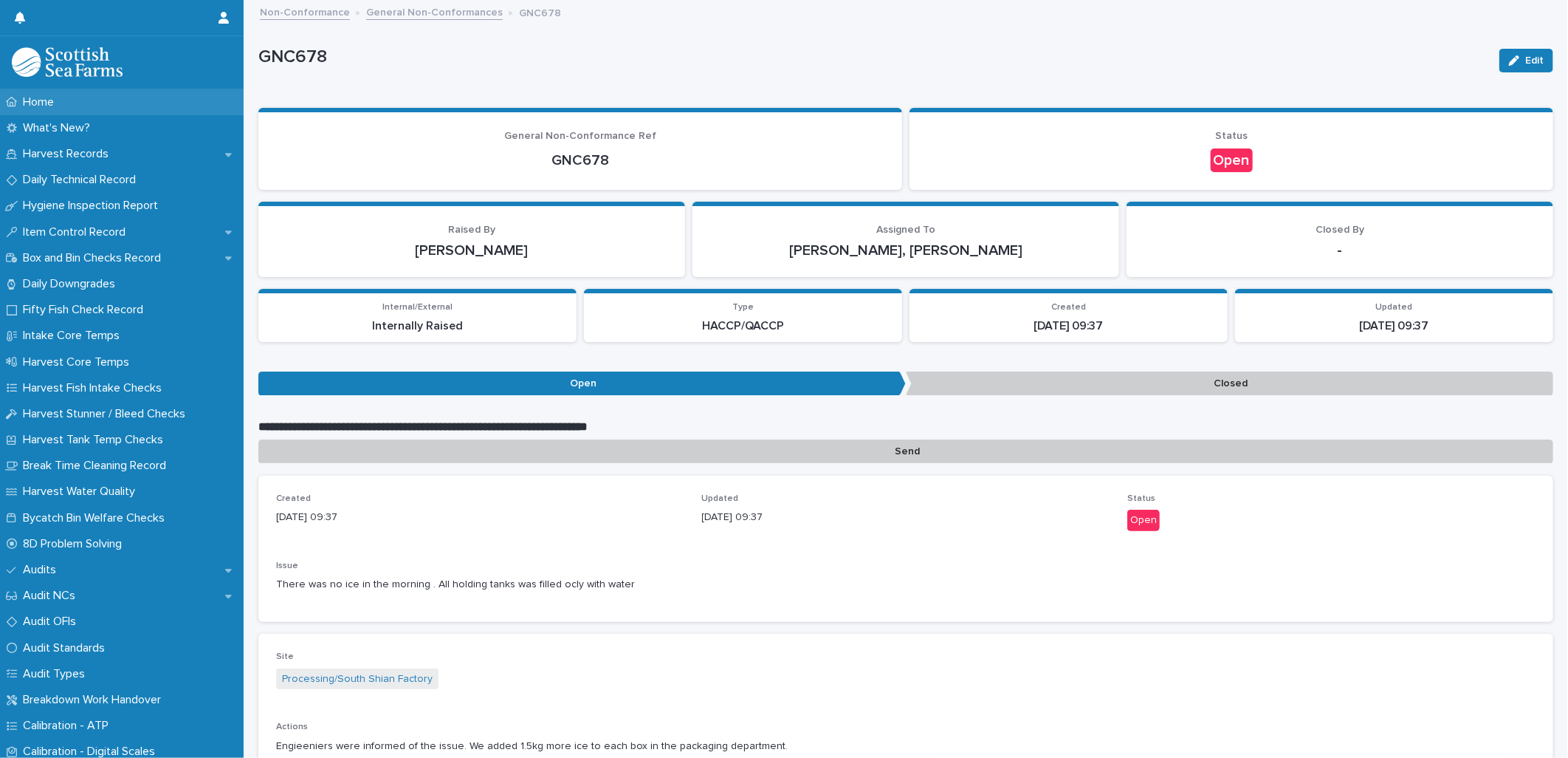
click at [42, 93] on div "Home" at bounding box center [122, 102] width 244 height 26
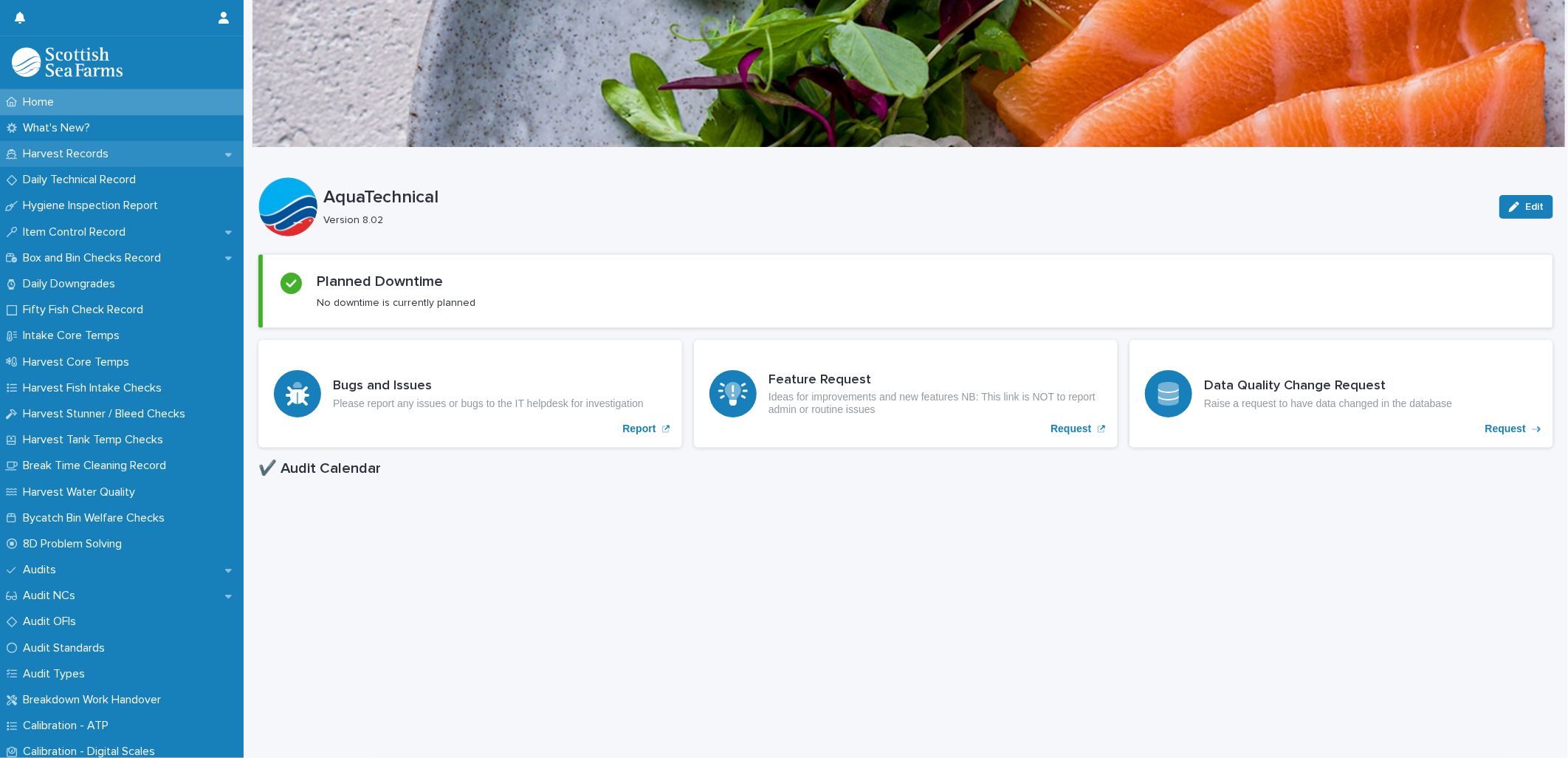
click at [132, 147] on div "Harvest Records" at bounding box center [122, 154] width 244 height 26
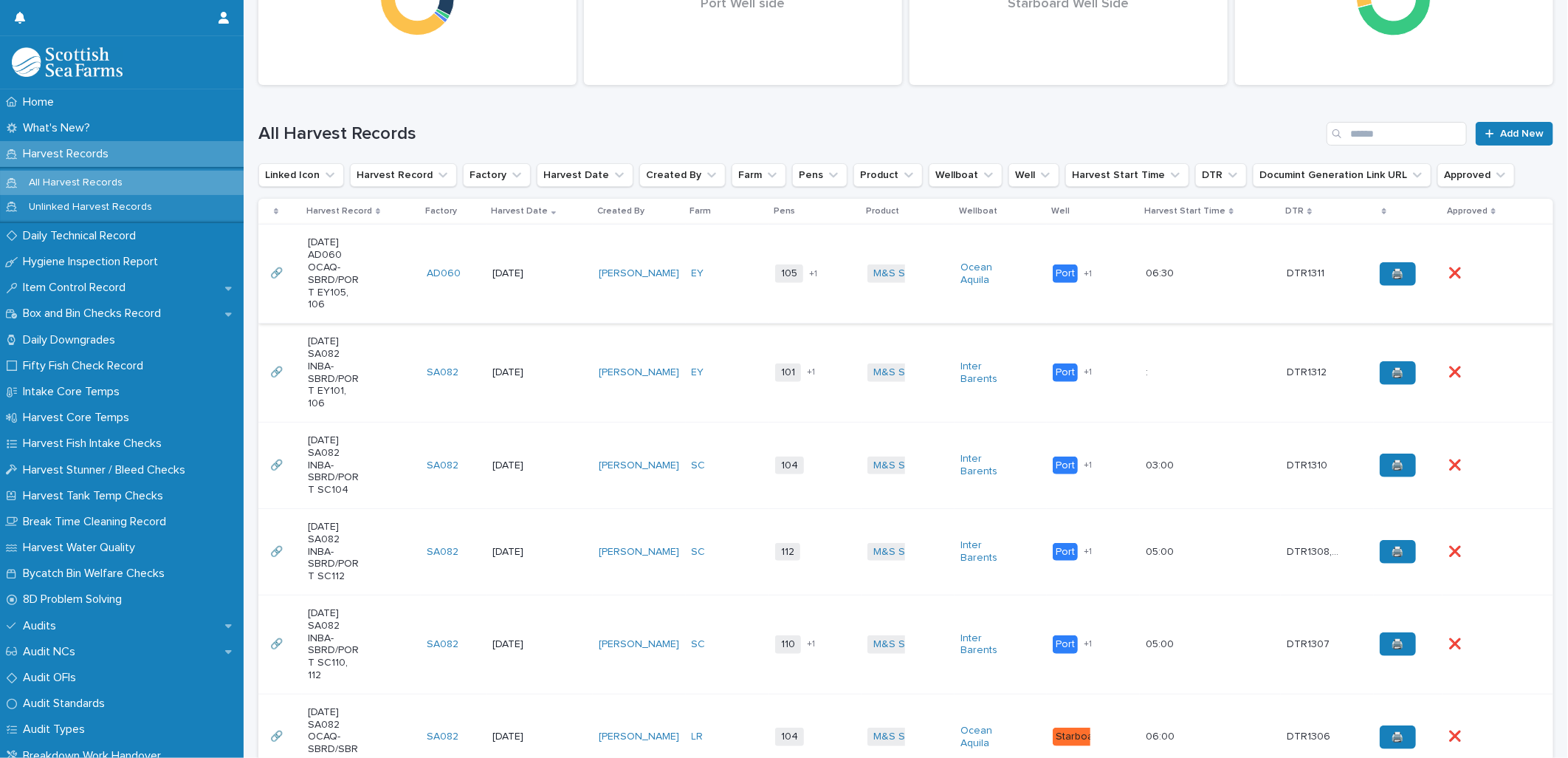
scroll to position [328, 0]
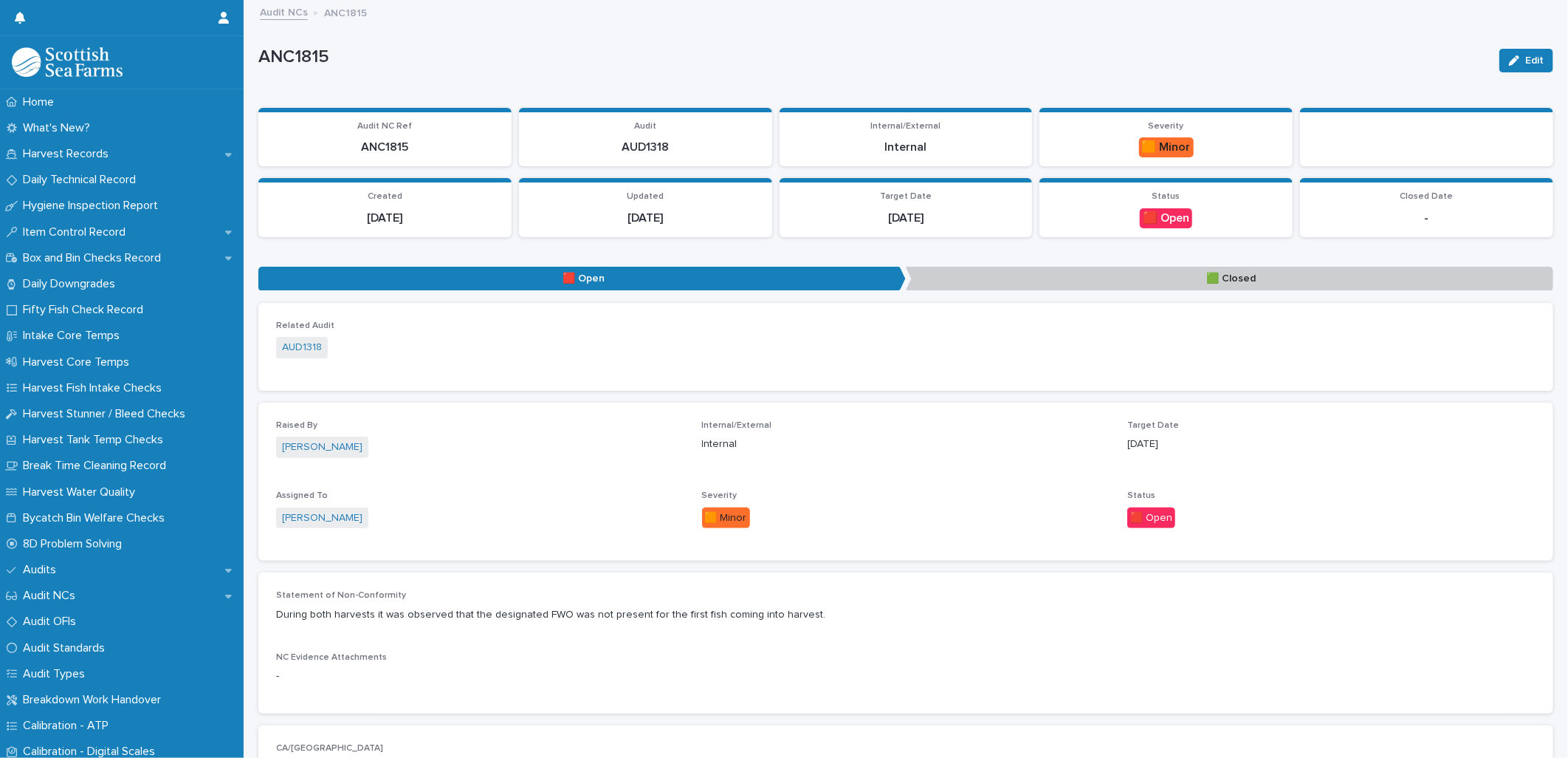
click at [295, 19] on link "Audit NCs" at bounding box center [283, 11] width 48 height 17
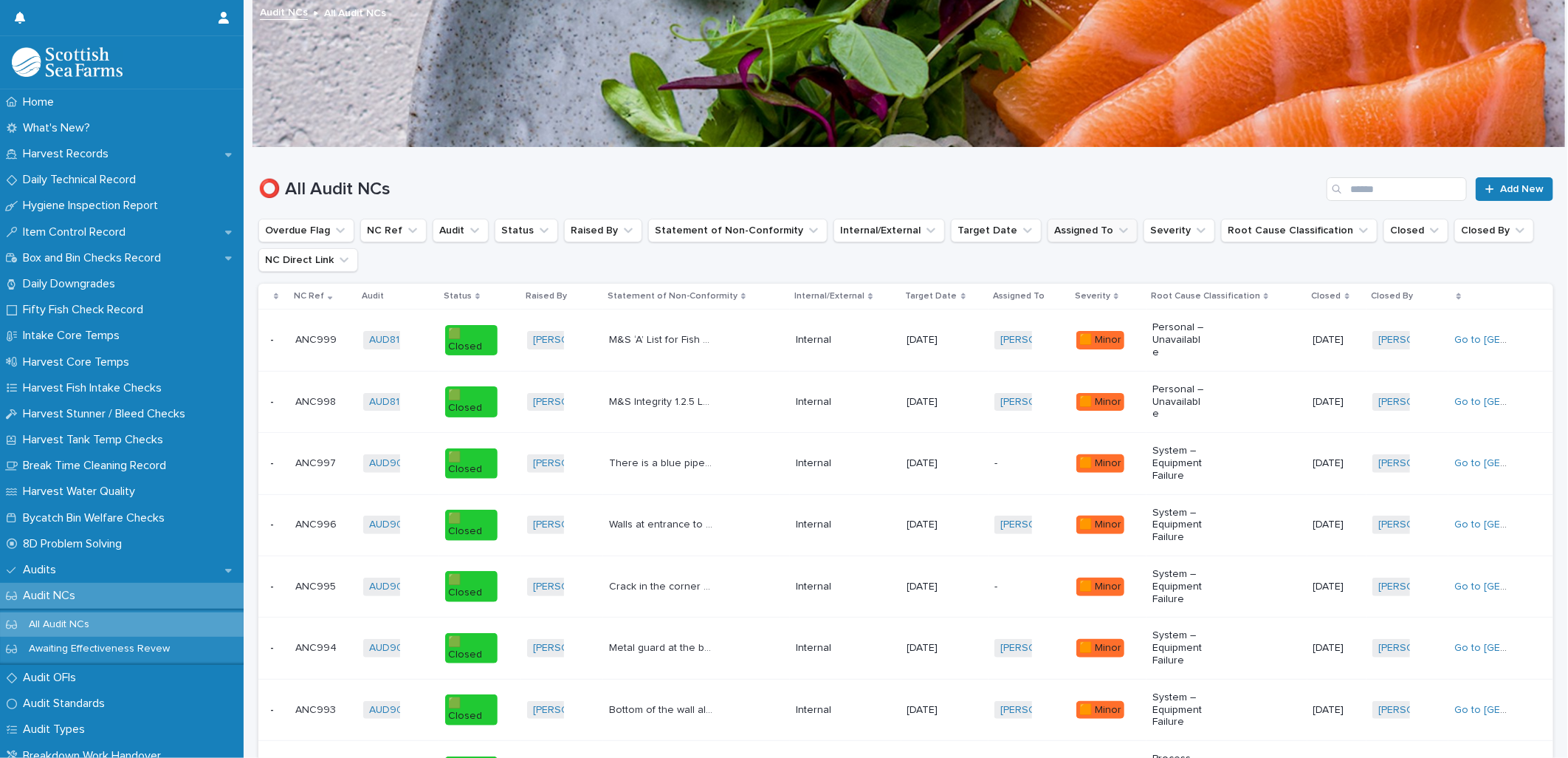
click at [1062, 234] on button "Assigned To" at bounding box center [1093, 231] width 90 height 24
type input "****"
click at [1064, 323] on p "[PERSON_NAME]" at bounding box center [1106, 325] width 157 height 10
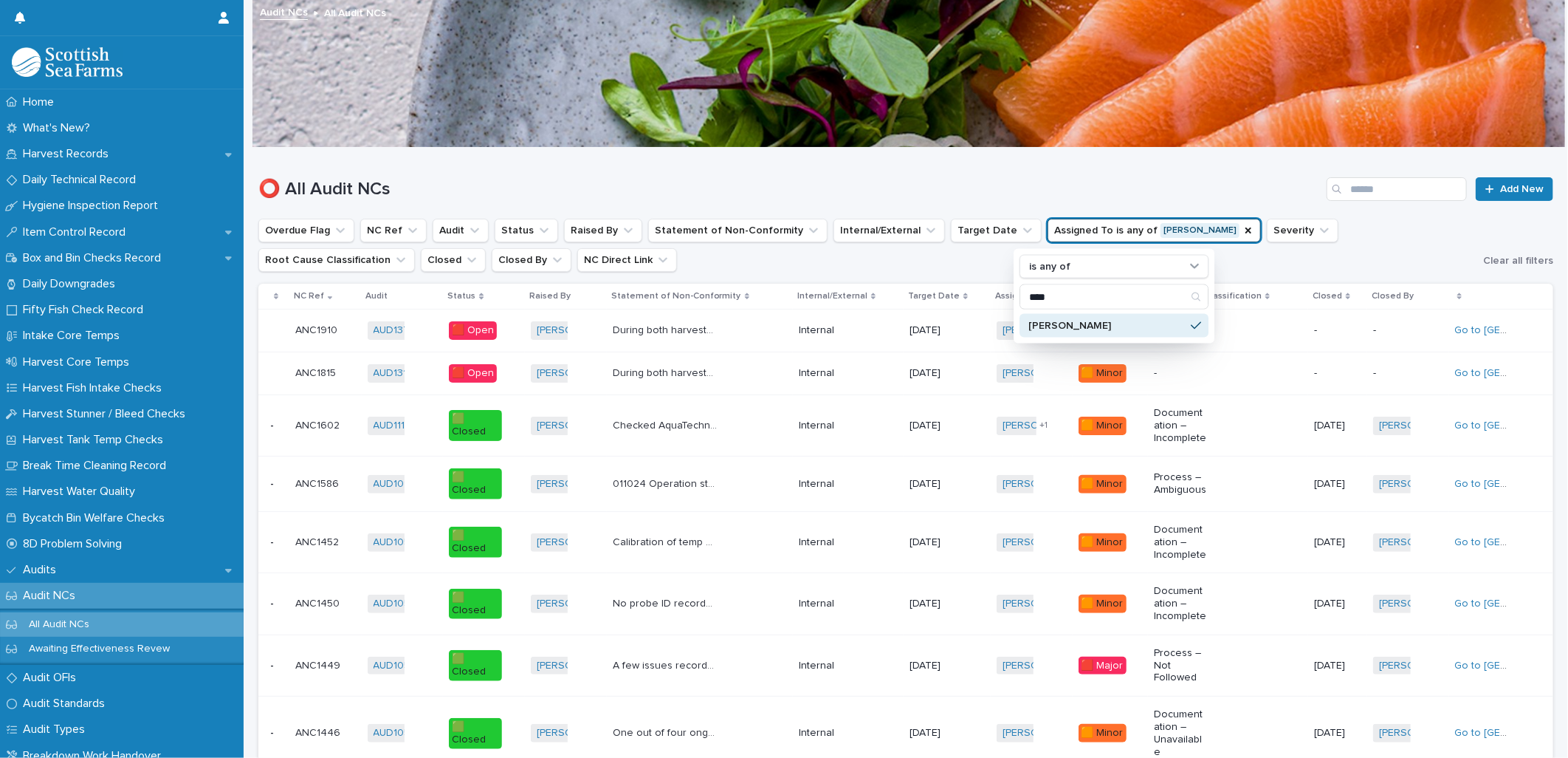
click at [1037, 173] on div "⭕ All Audit NCs Add New" at bounding box center [905, 183] width 1295 height 71
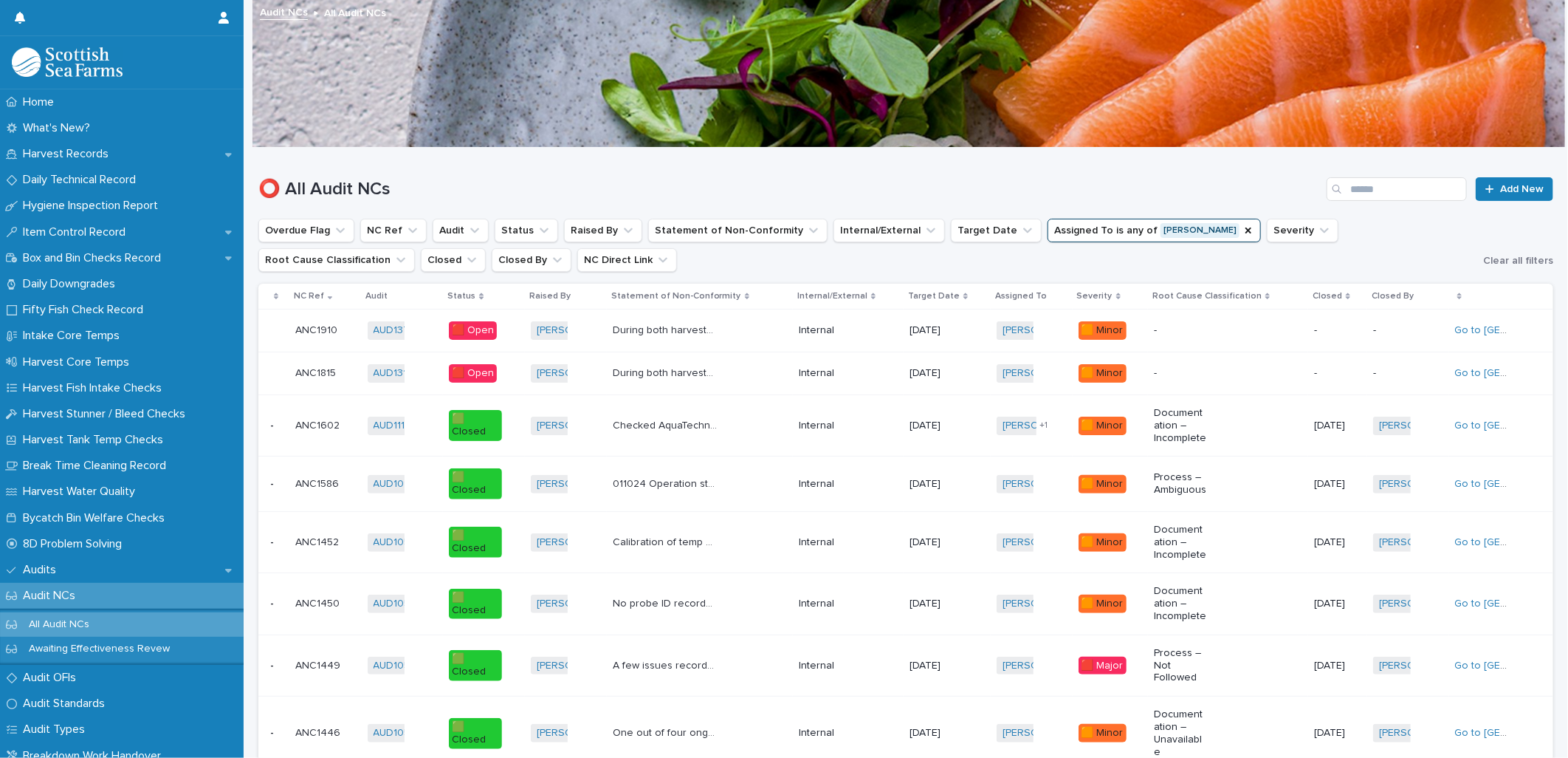
click at [721, 325] on p "During both harvests dead fish arrived onto the table during the morning flush …" at bounding box center [668, 329] width 109 height 16
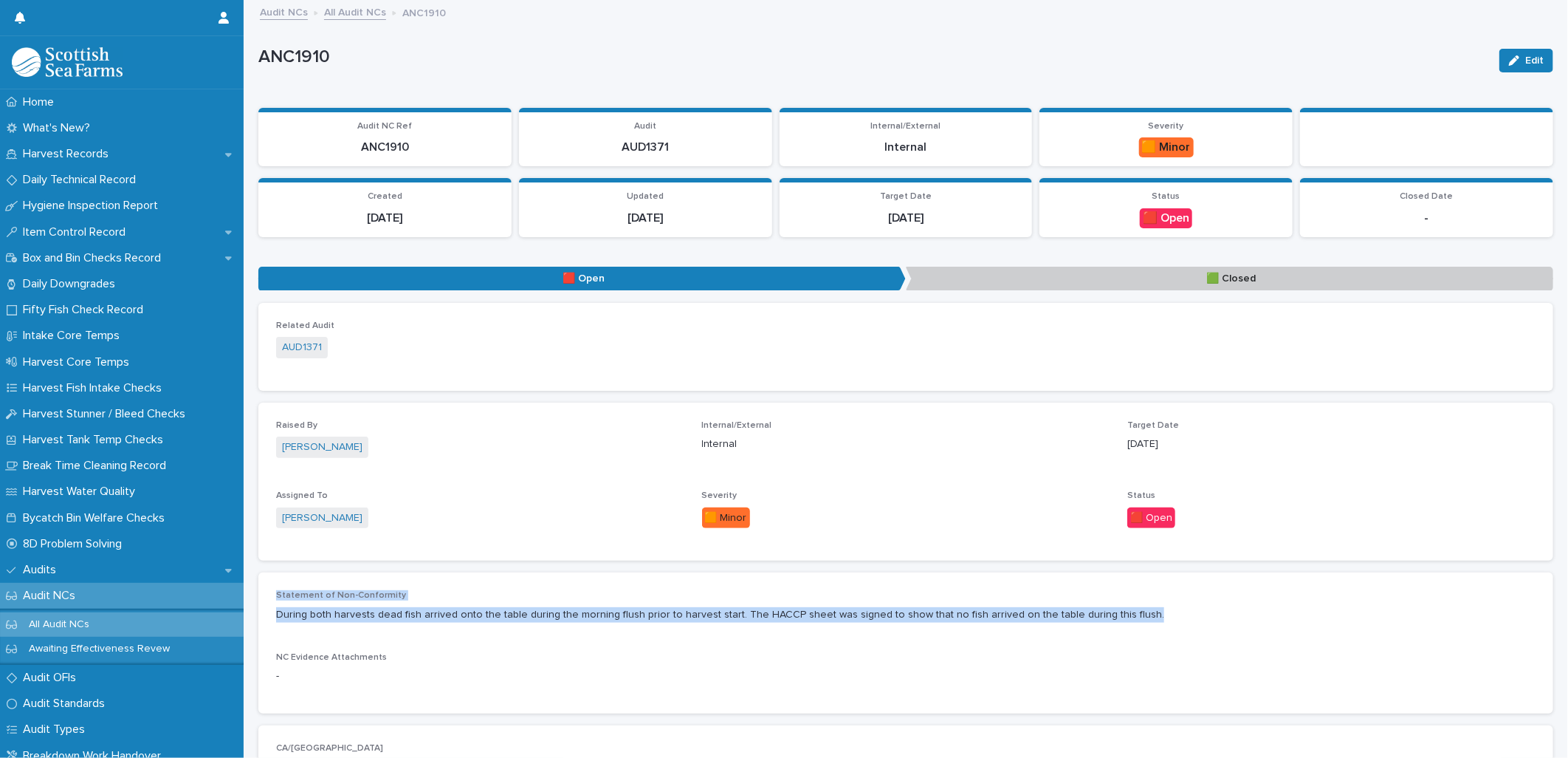
drag, startPoint x: 1161, startPoint y: 618, endPoint x: 261, endPoint y: 590, distance: 900.4
click at [261, 590] on div "Statement of Non-Conformity During both harvests dead fish arrived onto the tab…" at bounding box center [905, 643] width 1295 height 141
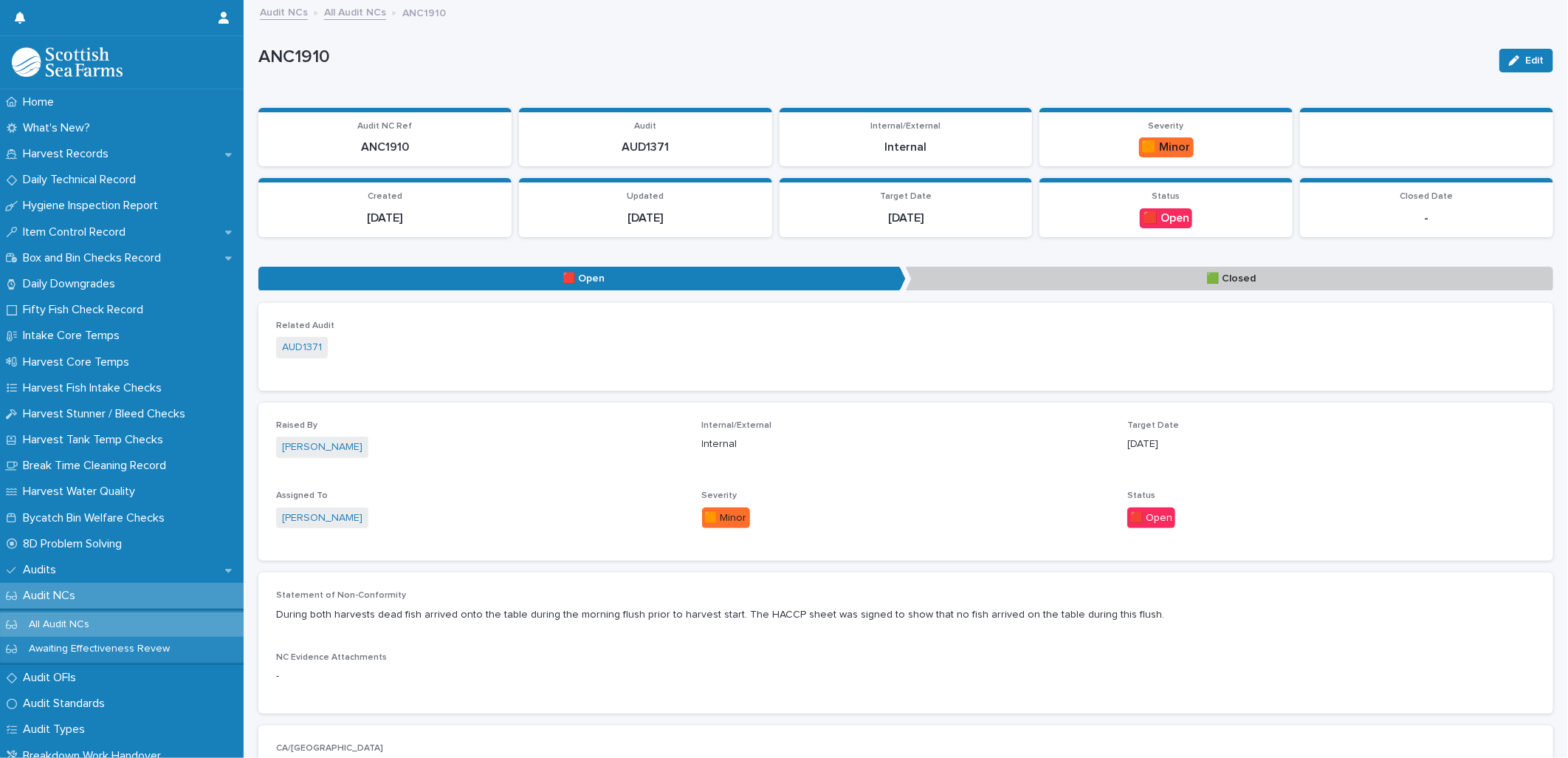
drag, startPoint x: 261, startPoint y: 590, endPoint x: 503, endPoint y: 655, distance: 250.6
click at [503, 655] on p "NC Evidence Attachments" at bounding box center [480, 657] width 408 height 10
click at [1509, 61] on icon "button" at bounding box center [1514, 60] width 10 height 10
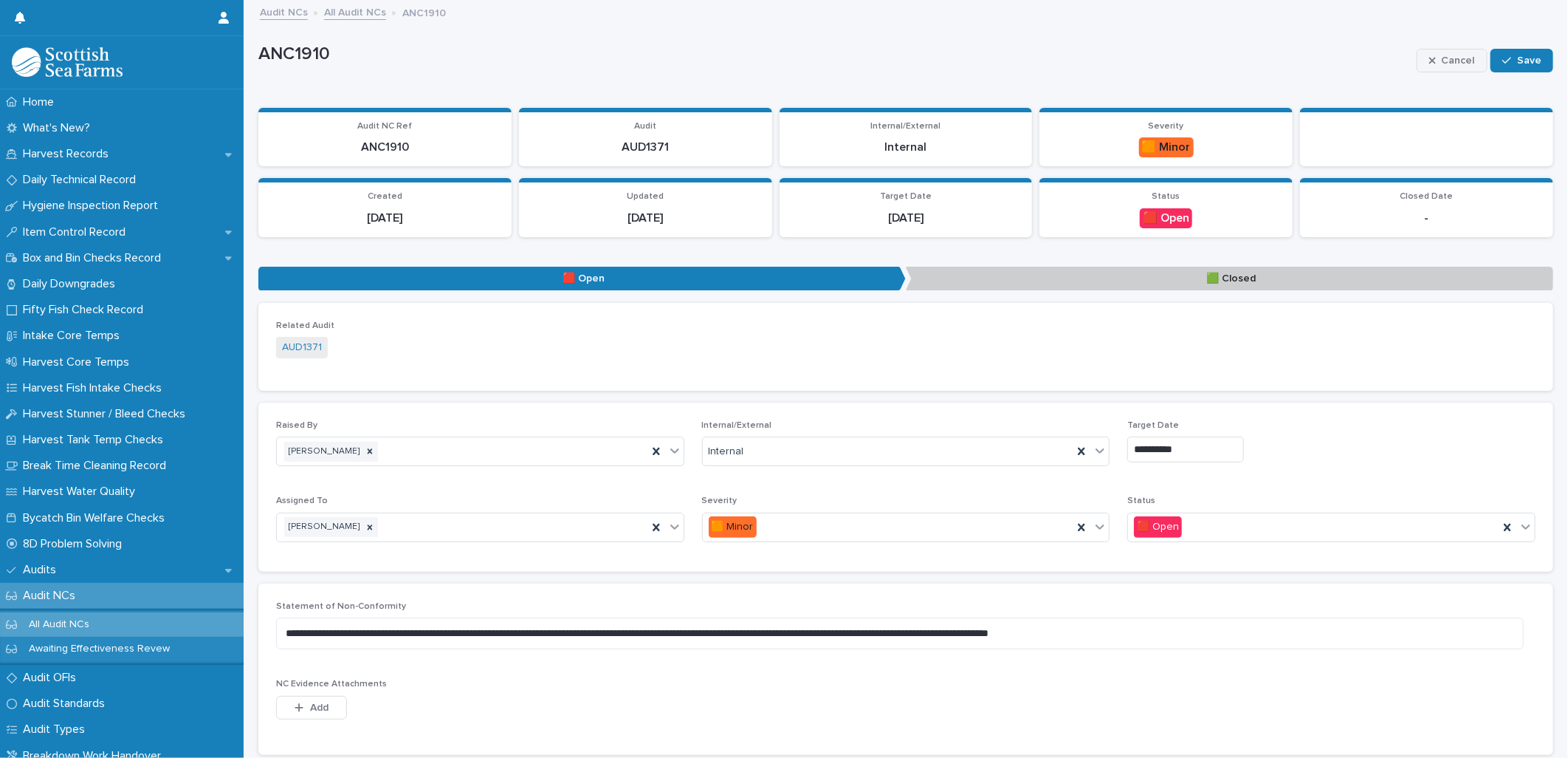
click at [1460, 56] on span "Cancel" at bounding box center [1459, 60] width 34 height 10
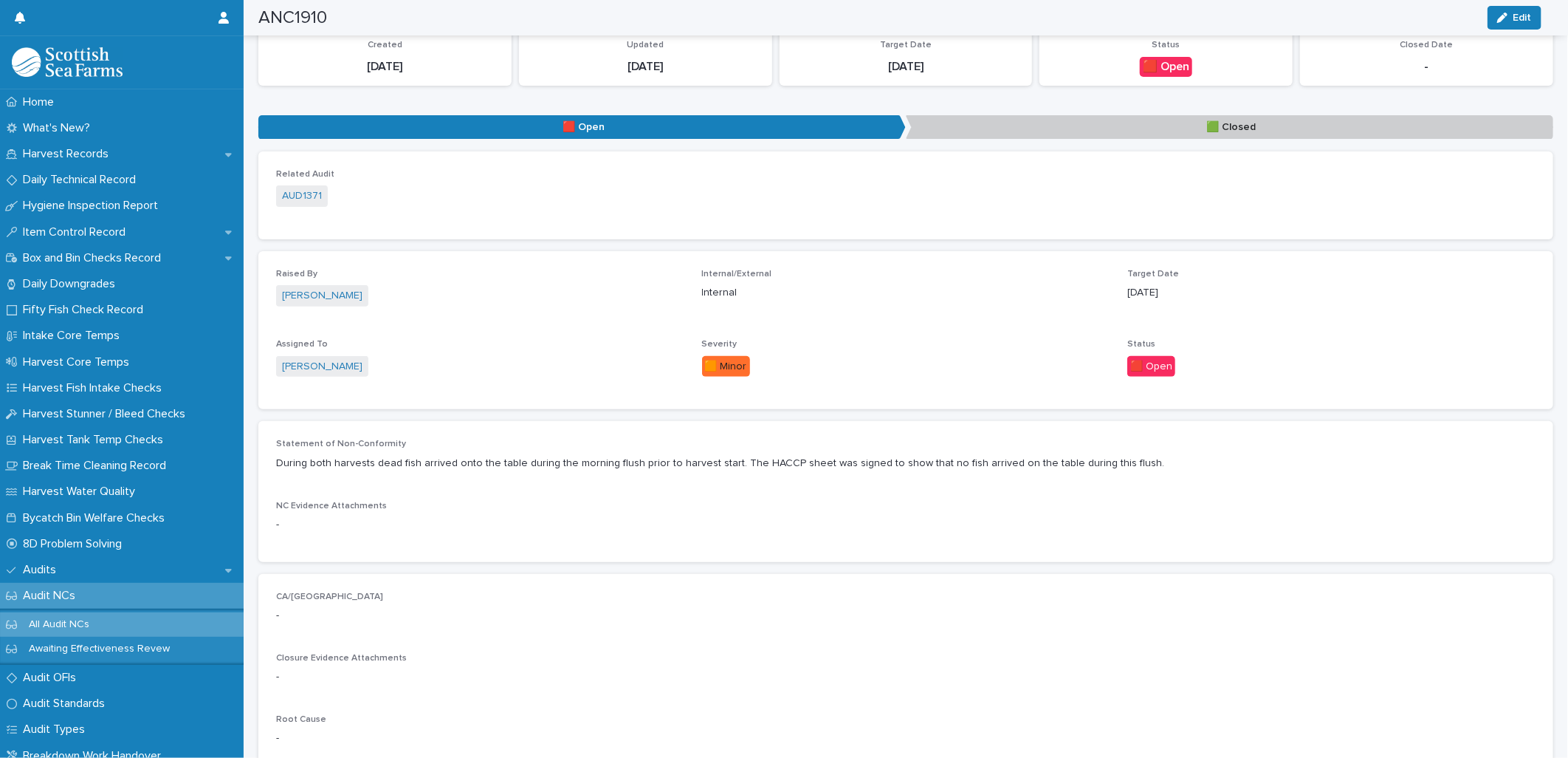
scroll to position [151, 0]
click at [336, 202] on div "AUD1371" at bounding box center [906, 198] width 1260 height 25
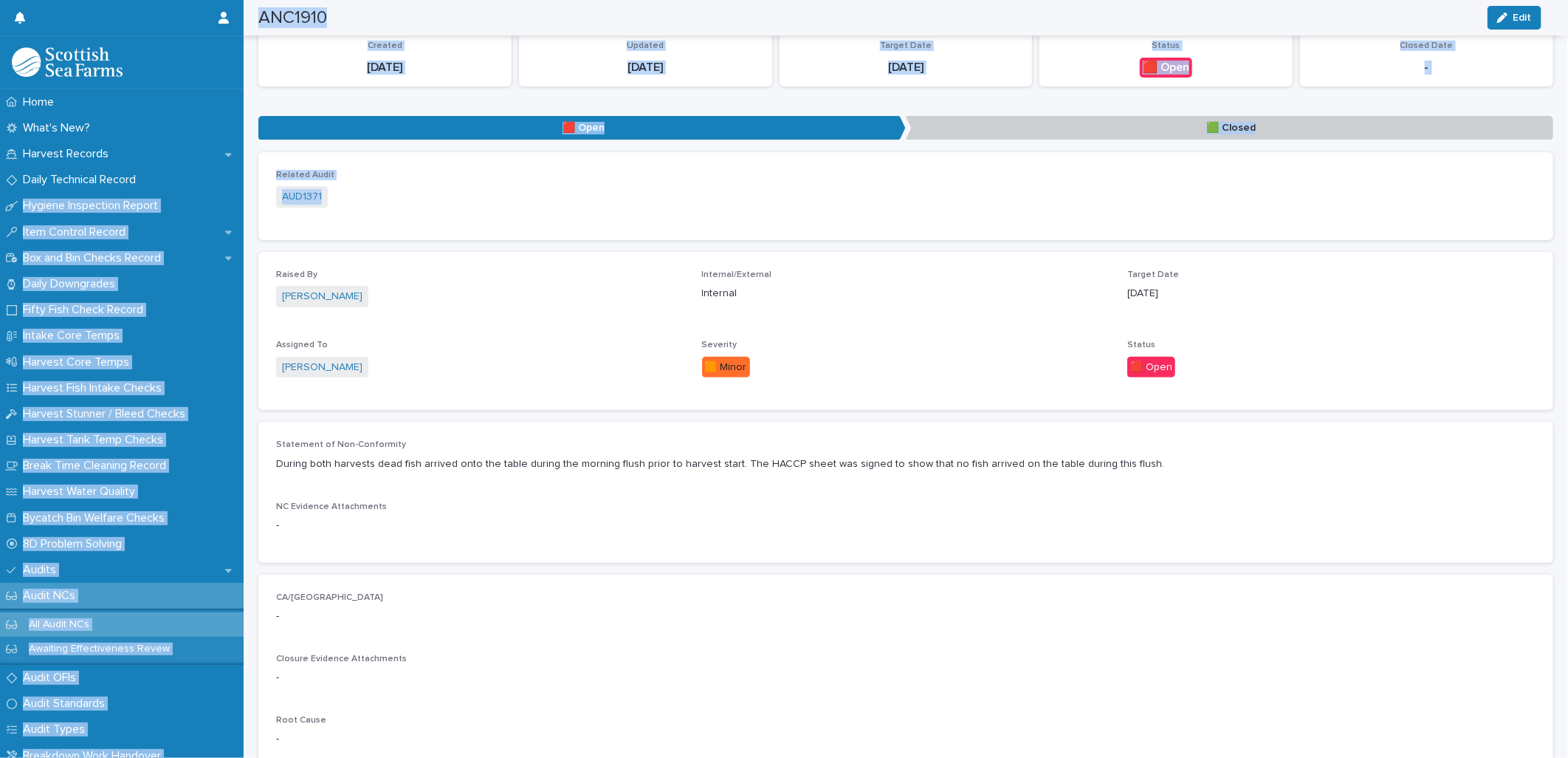
drag, startPoint x: 337, startPoint y: 198, endPoint x: 240, endPoint y: 192, distance: 97.2
click at [244, 192] on div "Home What's New? Harvest Records Daily Technical Record Hygiene Inspection Repo…" at bounding box center [905, 463] width 1324 height 1227
drag, startPoint x: 240, startPoint y: 192, endPoint x: 291, endPoint y: 193, distance: 51.0
copy div "Hygiene Inspection Report Item Control Record Box and Bin Checks Record Daily D…"
